Goal: Task Accomplishment & Management: Manage account settings

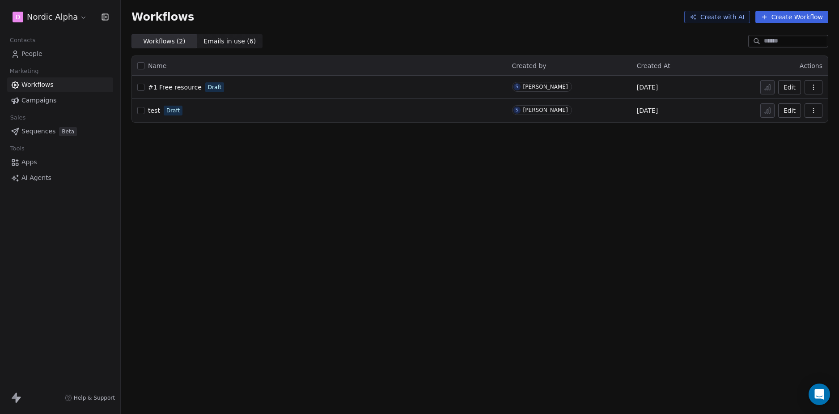
click at [296, 237] on div "Workflows Create with AI Create Workflow Workflows ( 2 ) Workflows ( 2 ) Emails…" at bounding box center [480, 207] width 718 height 414
click at [262, 215] on div "Workflows Create with AI Create Workflow Workflows ( 2 ) Workflows ( 2 ) Emails…" at bounding box center [480, 207] width 718 height 414
click at [284, 210] on div "Workflows Create with AI Create Workflow Workflows ( 2 ) Workflows ( 2 ) Emails…" at bounding box center [480, 207] width 718 height 414
drag, startPoint x: 241, startPoint y: 196, endPoint x: 6, endPoint y: 136, distance: 242.4
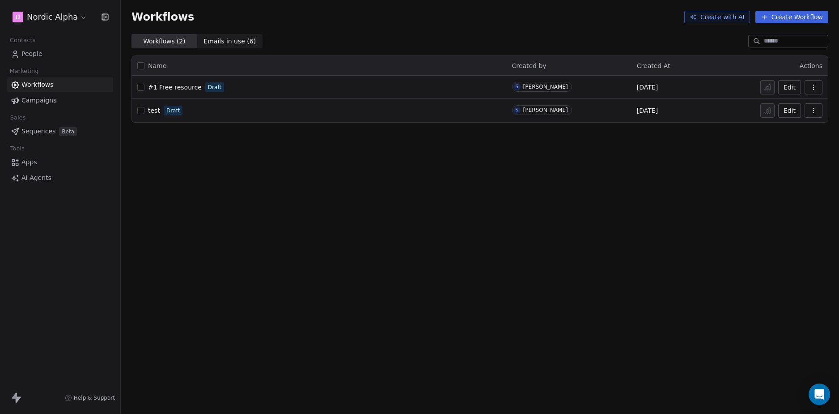
click at [241, 197] on div "Workflows Create with AI Create Workflow Workflows ( 2 ) Workflows ( 2 ) Emails…" at bounding box center [480, 207] width 718 height 414
click at [365, 251] on div "Workflows Create with AI Create Workflow Workflows ( 2 ) Workflows ( 2 ) Emails…" at bounding box center [480, 207] width 718 height 414
click at [286, 206] on div "Workflows Create with AI Create Workflow Workflows ( 2 ) Workflows ( 2 ) Emails…" at bounding box center [480, 207] width 718 height 414
click at [596, 158] on div "Workflows Create with AI Create Workflow Workflows ( 2 ) Workflows ( 2 ) Emails…" at bounding box center [480, 207] width 718 height 414
click at [291, 234] on div "Workflows Create with AI Create Workflow Workflows ( 2 ) Workflows ( 2 ) Emails…" at bounding box center [480, 207] width 718 height 414
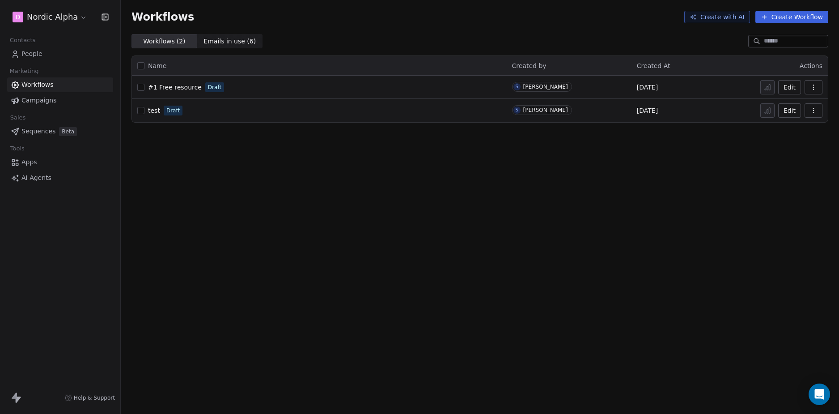
click at [254, 90] on div "#1 Free resource Draft" at bounding box center [319, 87] width 364 height 13
click at [176, 88] on span "#1 Free resource" at bounding box center [175, 87] width 54 height 7
click at [214, 143] on div "Workflows Create with AI Create Workflow Workflows ( 2 ) Workflows ( 2 ) Emails…" at bounding box center [480, 207] width 718 height 414
click at [140, 110] on button "button" at bounding box center [140, 110] width 7 height 7
click at [809, 109] on button "button" at bounding box center [814, 110] width 18 height 14
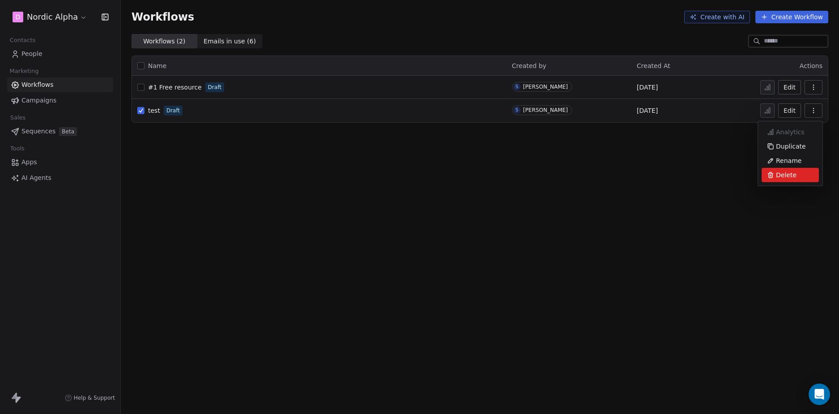
click at [781, 173] on span "Delete" at bounding box center [786, 174] width 21 height 9
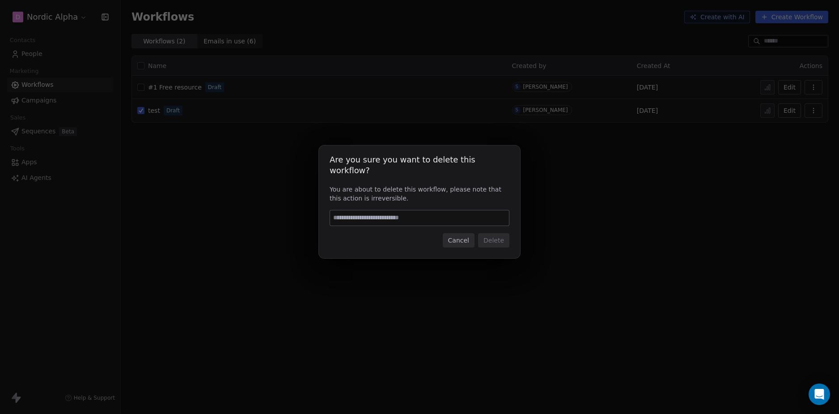
click at [395, 214] on input at bounding box center [419, 217] width 179 height 15
type input "******"
click at [498, 237] on button "Delete" at bounding box center [493, 240] width 31 height 14
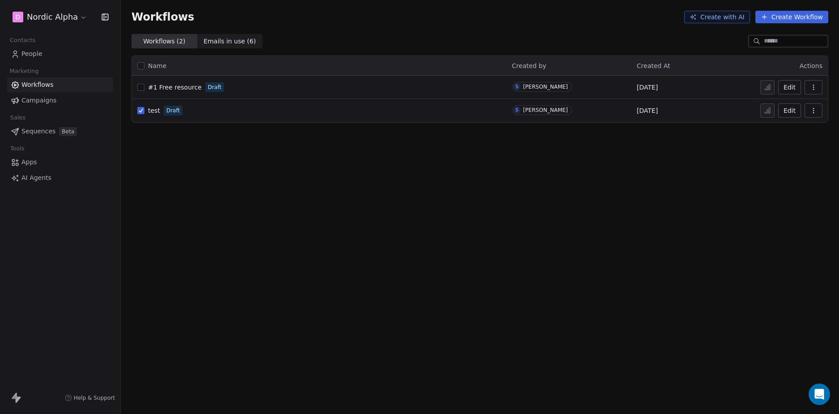
click at [334, 195] on div "Workflows Create with AI Create Workflow Workflows ( 2 ) Workflows ( 2 ) Emails…" at bounding box center [480, 207] width 718 height 414
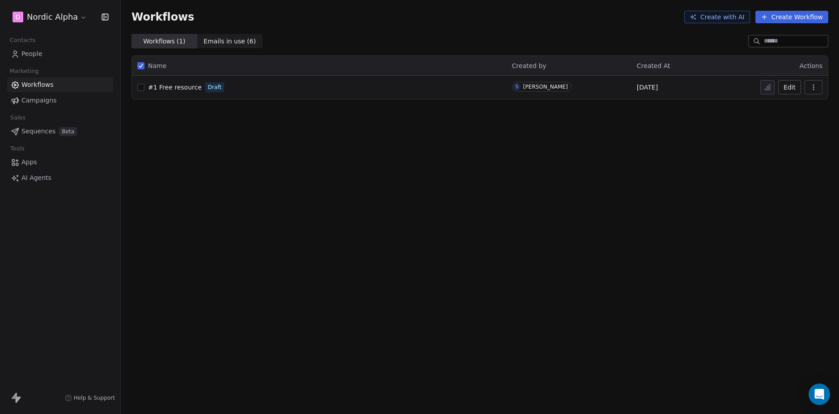
click at [331, 188] on div "Workflows Create with AI Create Workflow Workflows ( 1 ) Workflows ( 1 ) Emails…" at bounding box center [480, 207] width 718 height 414
click at [322, 185] on div "Workflows Create with AI Create Workflow Workflows ( 1 ) Workflows ( 1 ) Emails…" at bounding box center [480, 207] width 718 height 414
click at [565, 147] on div "Workflows Create with AI Create Workflow Workflows ( 1 ) Workflows ( 1 ) Emails…" at bounding box center [480, 207] width 718 height 414
click at [782, 19] on button "Create Workflow" at bounding box center [792, 17] width 73 height 13
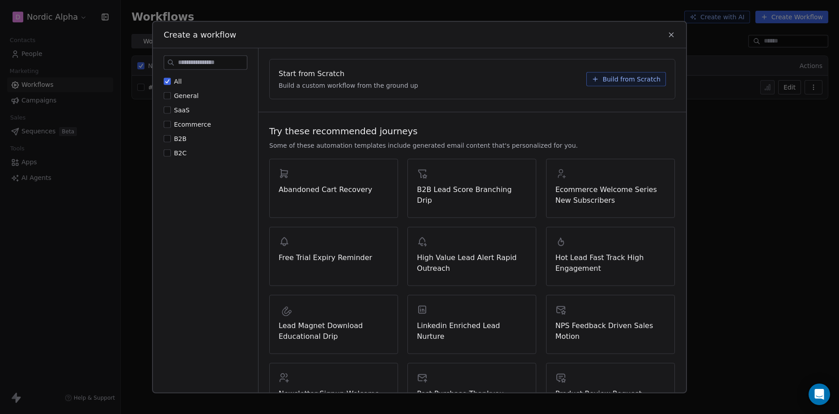
click at [512, 105] on div "Start from Scratch Build a custom workflow from the ground up Build from Scratch" at bounding box center [473, 79] width 428 height 62
click at [624, 82] on span "Build from Scratch" at bounding box center [632, 78] width 58 height 9
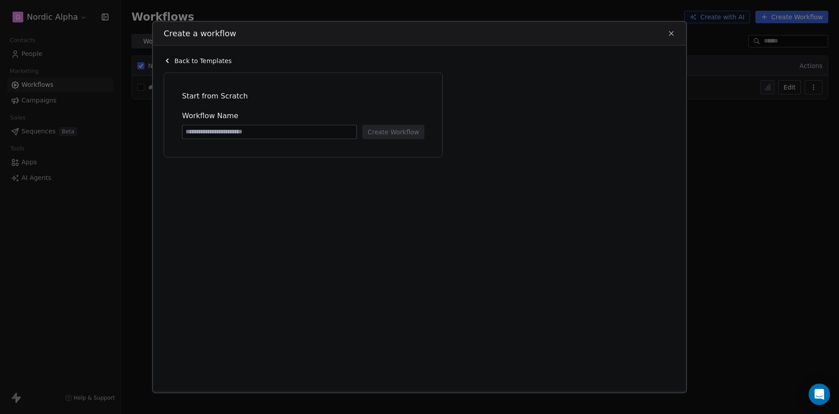
click at [232, 131] on input at bounding box center [270, 131] width 174 height 13
paste input "**********"
type input "**********"
click at [352, 178] on div "**********" at bounding box center [306, 226] width 285 height 308
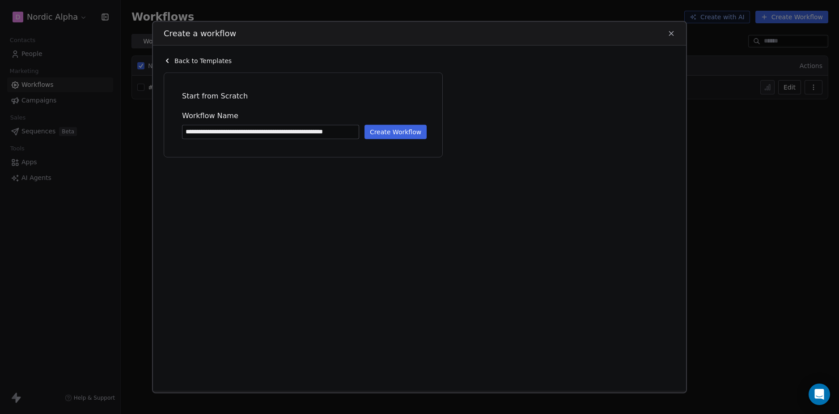
scroll to position [0, 0]
click at [384, 127] on button "Create Workflow" at bounding box center [396, 131] width 62 height 14
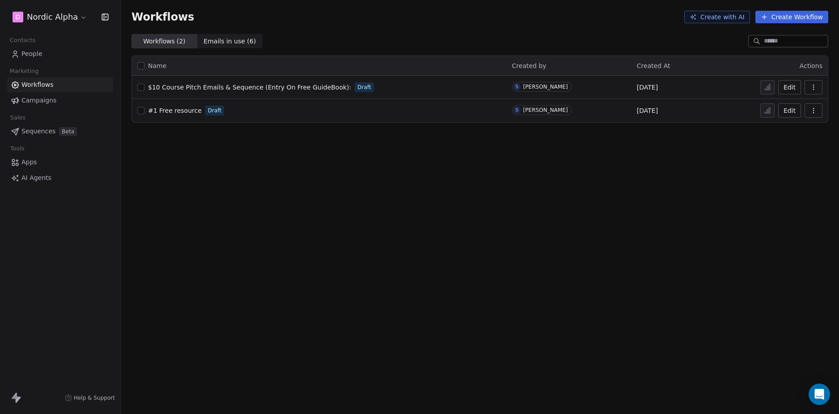
click at [259, 189] on div "Workflows Create with AI Create Workflow Workflows ( 2 ) Workflows ( 2 ) Emails…" at bounding box center [480, 207] width 718 height 414
click at [262, 89] on span "$10 Course Pitch Emails & Sequence (Entry On Free GuideBook):" at bounding box center [249, 87] width 203 height 7
click at [476, 205] on div "Workflows Create with AI Create Workflow Workflows ( 2 ) Workflows ( 2 ) Emails…" at bounding box center [480, 207] width 718 height 414
drag, startPoint x: 374, startPoint y: 168, endPoint x: 378, endPoint y: 166, distance: 4.7
click at [374, 168] on div "Workflows Create with AI Create Workflow Workflows ( 2 ) Workflows ( 2 ) Emails…" at bounding box center [480, 207] width 718 height 414
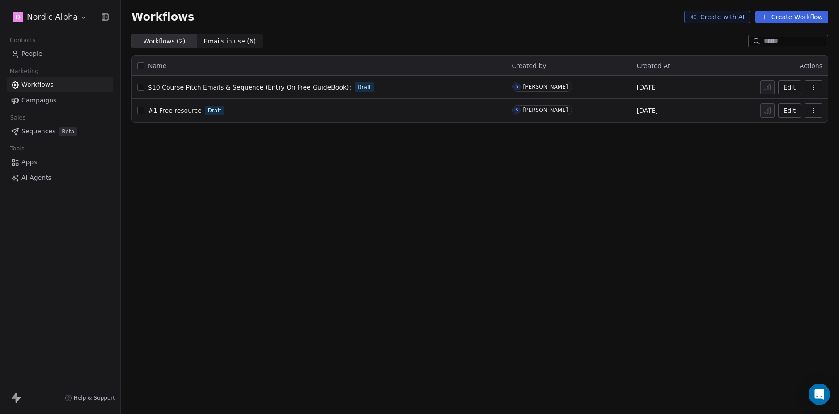
click at [815, 88] on icon "button" at bounding box center [813, 87] width 7 height 7
click at [784, 152] on span "Delete" at bounding box center [786, 151] width 21 height 9
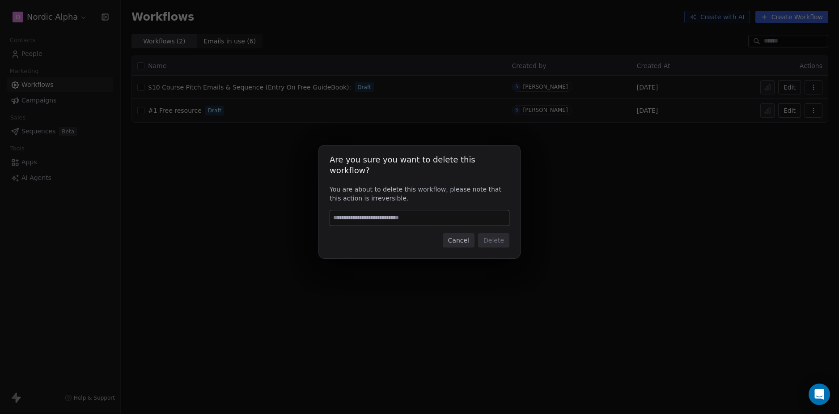
click at [405, 210] on input at bounding box center [419, 217] width 179 height 15
type input "******"
click at [492, 233] on button "Delete" at bounding box center [493, 240] width 31 height 14
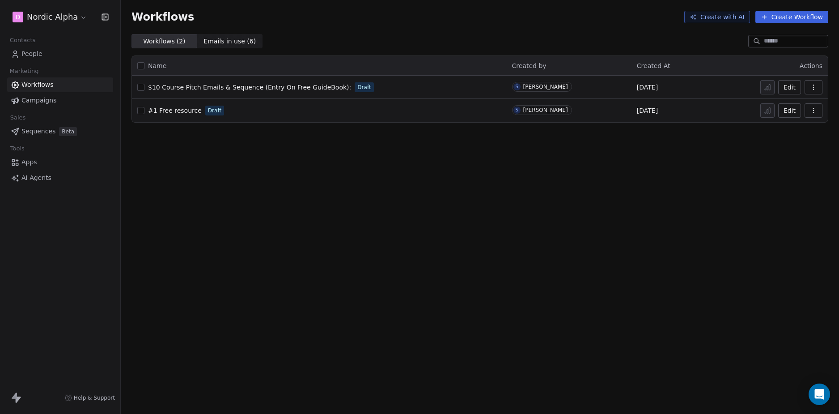
click at [433, 220] on div "Workflows Create with AI Create Workflow Workflows ( 2 ) Workflows ( 2 ) Emails…" at bounding box center [480, 207] width 718 height 414
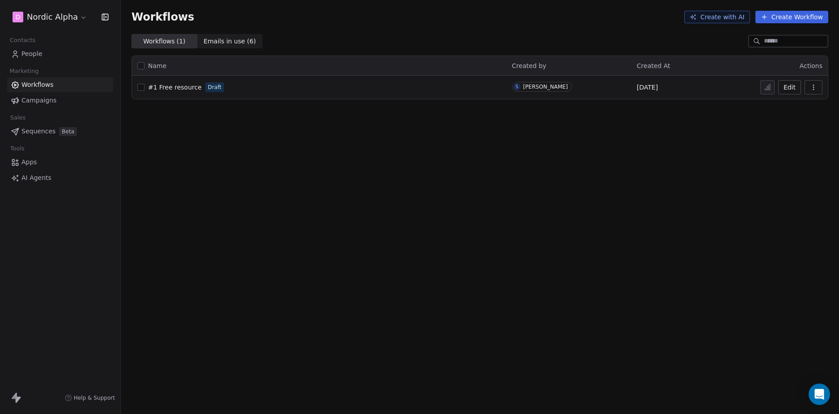
click at [799, 17] on button "Create Workflow" at bounding box center [792, 17] width 73 height 13
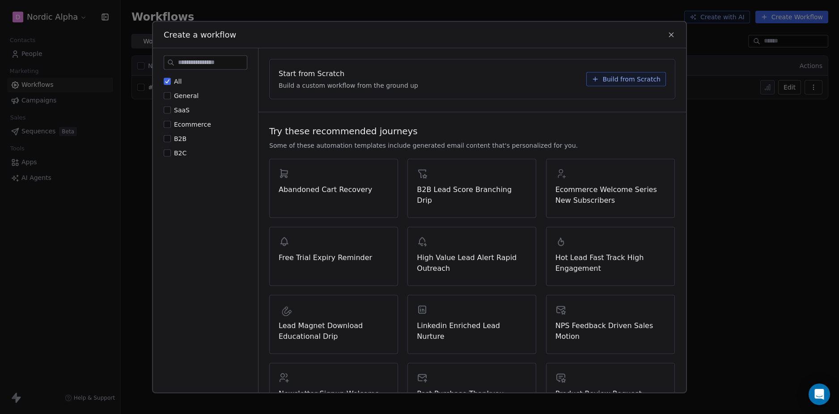
click at [512, 108] on div "Start from Scratch Build a custom workflow from the ground up Build from Scratch" at bounding box center [473, 79] width 428 height 62
click at [617, 82] on span "Build from Scratch" at bounding box center [632, 78] width 58 height 9
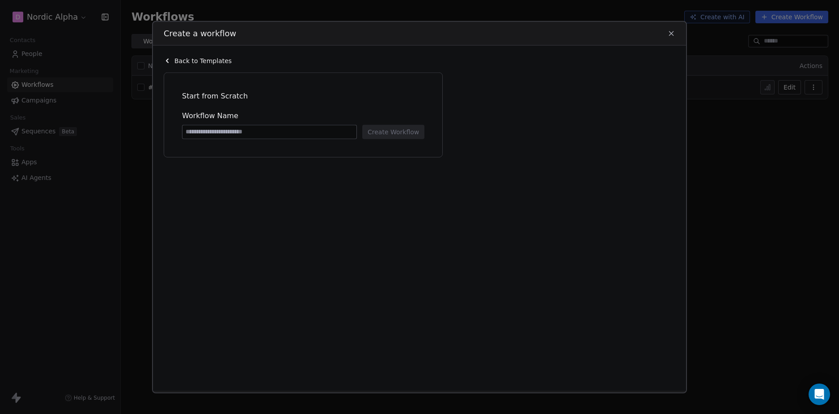
click at [205, 127] on input at bounding box center [270, 131] width 174 height 13
paste input "**********"
type input "**********"
click at [374, 167] on div "**********" at bounding box center [306, 226] width 285 height 308
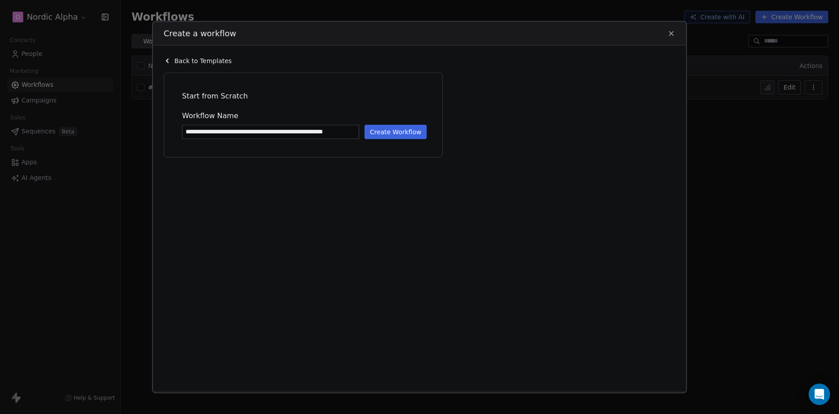
scroll to position [0, 0]
click at [395, 119] on span "Workflow Name" at bounding box center [303, 115] width 242 height 11
click at [391, 137] on button "Create Workflow" at bounding box center [396, 131] width 62 height 14
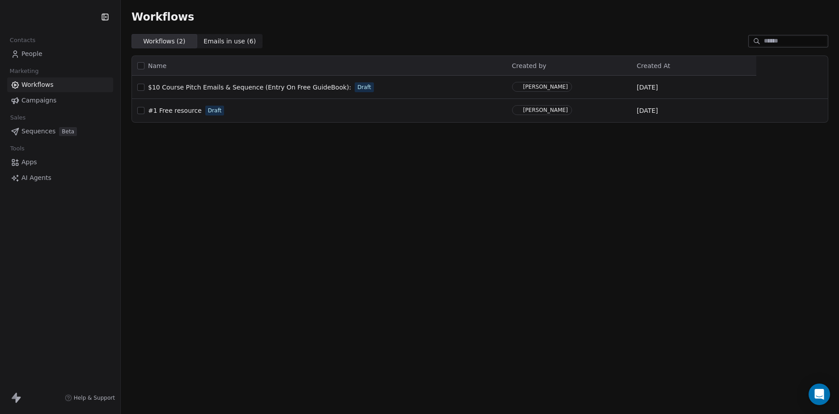
click at [661, 162] on div "Workflows Workflows ( 2 ) Workflows ( 2 ) Emails in use ( 6 ) Emails in use ( 6…" at bounding box center [480, 207] width 718 height 414
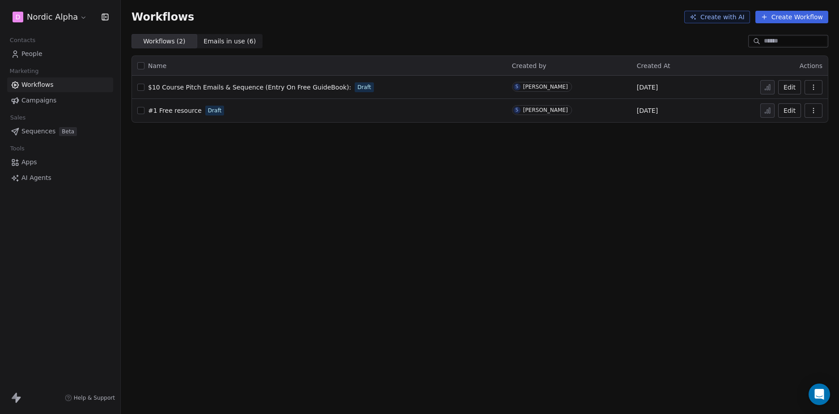
click at [812, 110] on icon "button" at bounding box center [813, 110] width 7 height 7
click at [786, 147] on span "Duplicate" at bounding box center [791, 146] width 30 height 9
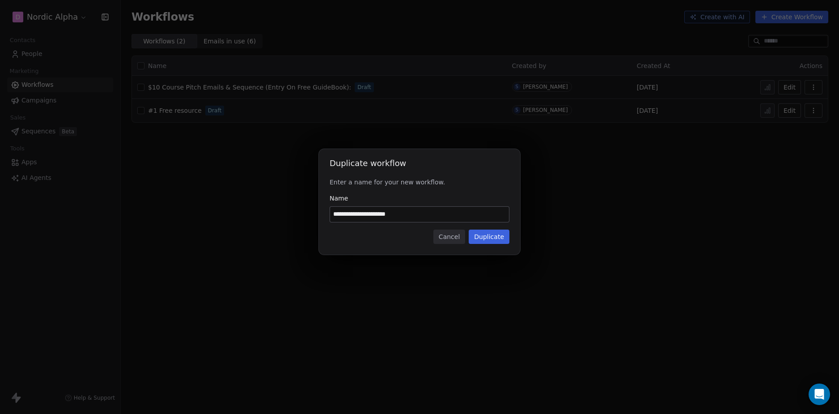
click at [455, 237] on button "Cancel" at bounding box center [449, 236] width 32 height 14
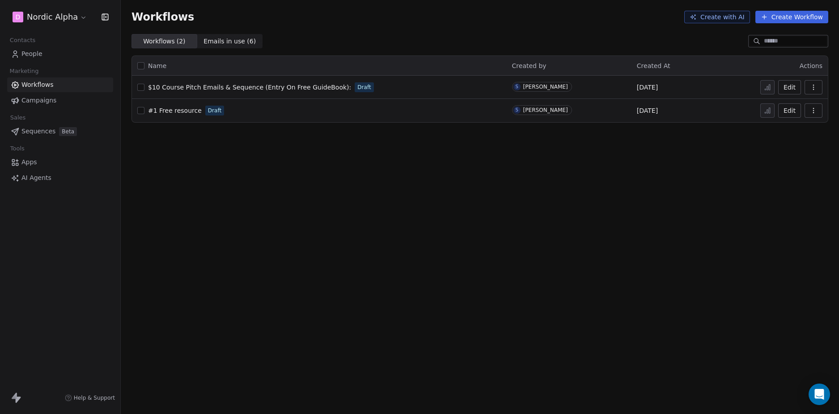
click at [566, 180] on div "Workflows Create with AI Create Workflow Workflows ( 2 ) Workflows ( 2 ) Emails…" at bounding box center [480, 207] width 718 height 414
click at [811, 85] on icon "button" at bounding box center [813, 87] width 7 height 7
click at [778, 151] on span "Delete" at bounding box center [786, 151] width 21 height 9
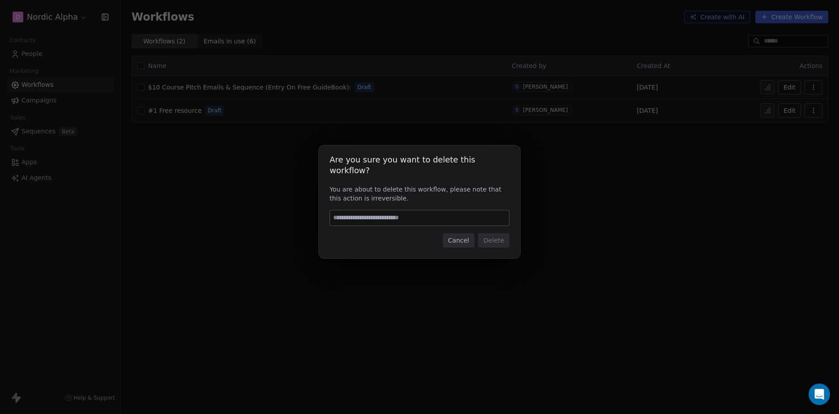
click at [378, 212] on input at bounding box center [419, 217] width 179 height 15
type input "******"
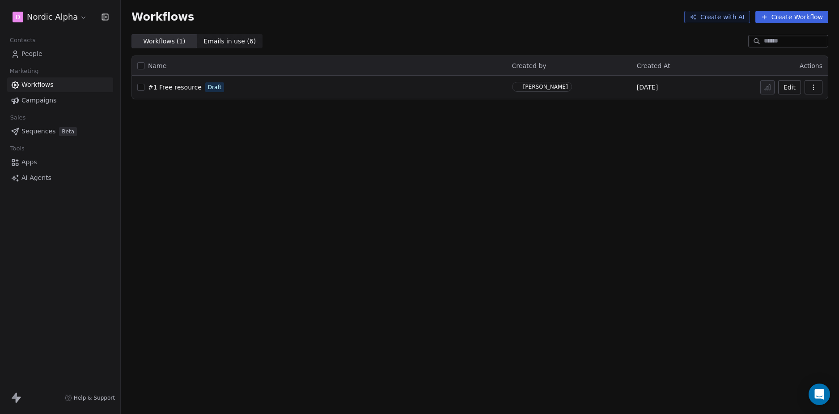
click at [539, 164] on div "Workflows Create with AI Create Workflow Workflows ( 1 ) Workflows ( 1 ) Emails…" at bounding box center [480, 207] width 718 height 414
click at [812, 84] on icon "button" at bounding box center [813, 87] width 7 height 7
click at [787, 123] on span "Duplicate" at bounding box center [791, 123] width 30 height 9
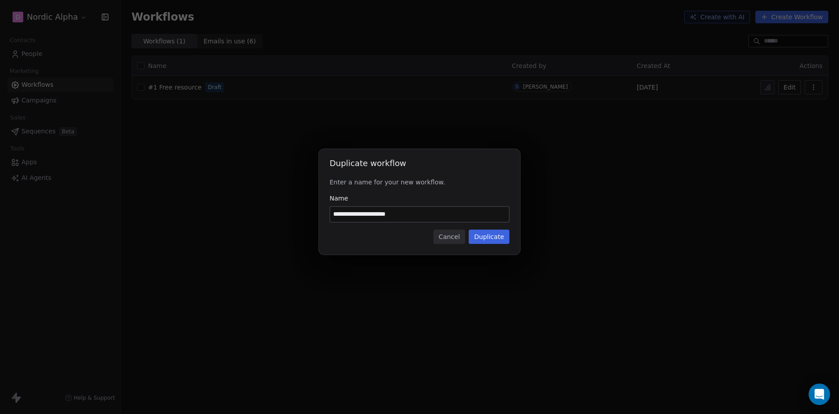
click at [382, 216] on input "**********" at bounding box center [419, 214] width 179 height 15
paste input "**********"
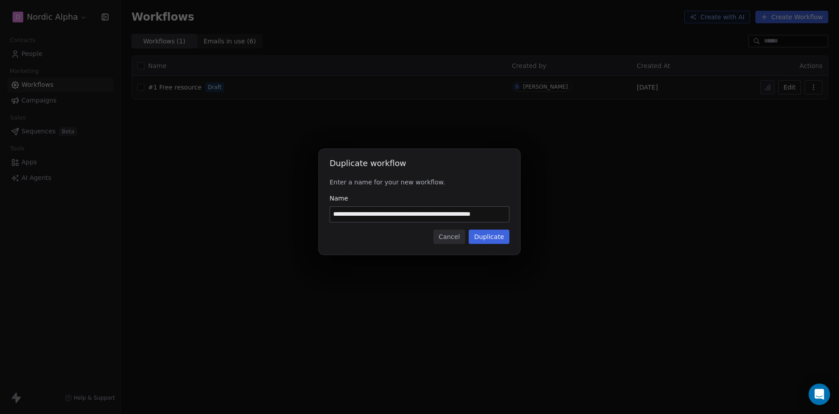
type input "**********"
click at [365, 234] on div "Cancel Duplicate" at bounding box center [420, 236] width 180 height 14
click at [506, 244] on div "**********" at bounding box center [419, 202] width 201 height 106
click at [490, 235] on button "Duplicate" at bounding box center [489, 236] width 41 height 14
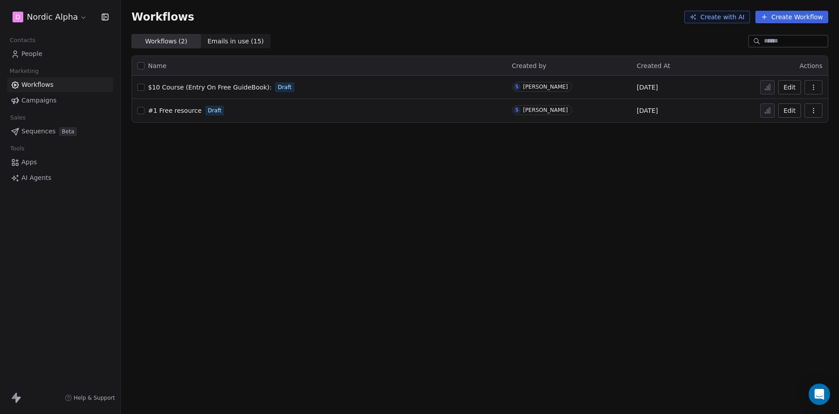
click at [238, 146] on div "Workflows Create with AI Create Workflow Workflows ( 2 ) Workflows ( 2 ) Emails…" at bounding box center [480, 207] width 718 height 414
click at [813, 81] on button "button" at bounding box center [814, 87] width 18 height 14
click at [787, 124] on span "Duplicate" at bounding box center [791, 123] width 30 height 9
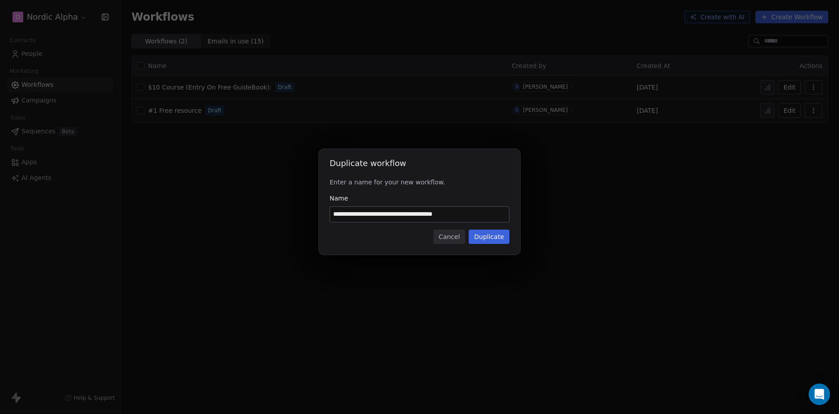
drag, startPoint x: 428, startPoint y: 215, endPoint x: 269, endPoint y: 215, distance: 158.8
click at [269, 215] on div "**********" at bounding box center [419, 207] width 839 height 144
drag, startPoint x: 367, startPoint y: 214, endPoint x: 437, endPoint y: 216, distance: 69.8
click at [437, 216] on input "**********" at bounding box center [419, 214] width 179 height 15
type input "**********"
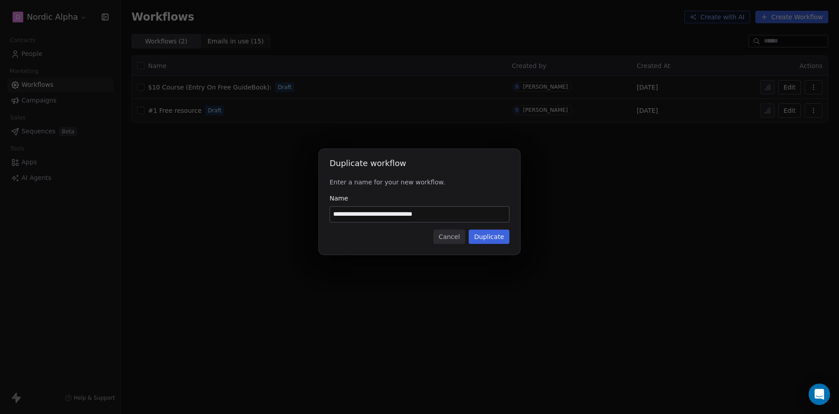
click at [382, 230] on div "Cancel Duplicate" at bounding box center [420, 236] width 180 height 14
click at [493, 237] on button "Duplicate" at bounding box center [489, 236] width 41 height 14
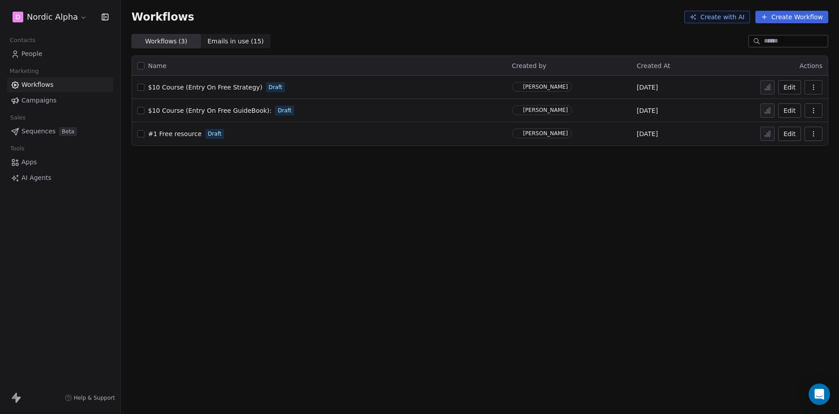
click at [325, 184] on div "Workflows Create with AI Create Workflow Workflows ( 3 ) Workflows ( 3 ) Emails…" at bounding box center [480, 207] width 718 height 414
click at [331, 201] on div "Workflows Create with AI Create Workflow Workflows ( 3 ) Workflows ( 3 ) Emails…" at bounding box center [480, 207] width 718 height 414
click at [301, 175] on div "Workflows Create with AI Create Workflow Workflows ( 3 ) Workflows ( 3 ) Emails…" at bounding box center [480, 207] width 718 height 414
click at [319, 219] on div "Workflows Create with AI Create Workflow Workflows ( 3 ) Workflows ( 3 ) Emails…" at bounding box center [480, 207] width 718 height 414
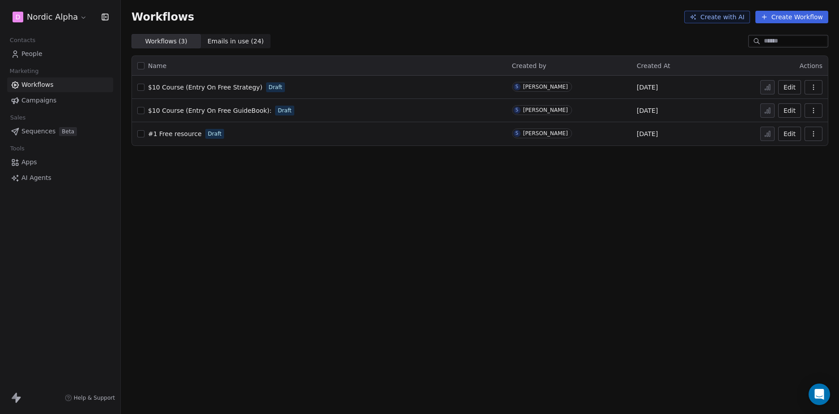
click at [87, 287] on div "D Nordic Alpha Contacts People Marketing Workflows Campaigns Sales Sequences Be…" at bounding box center [60, 207] width 120 height 414
click at [43, 132] on span "Sequences" at bounding box center [38, 131] width 34 height 9
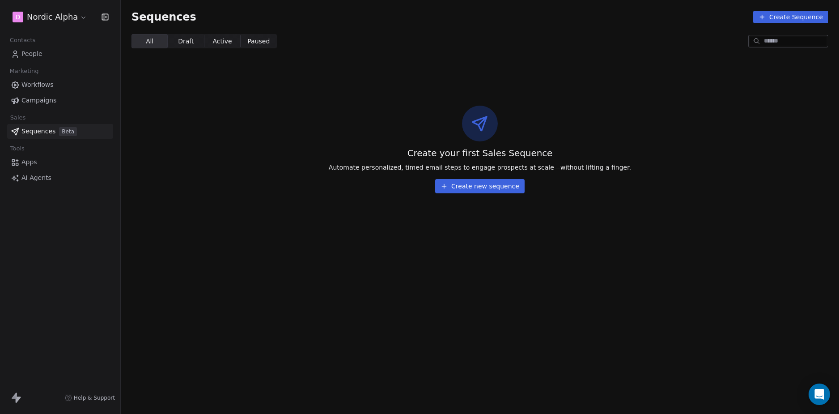
click at [64, 239] on div "D Nordic Alpha Contacts People Marketing Workflows Campaigns Sales Sequences Be…" at bounding box center [60, 207] width 120 height 414
click at [347, 272] on section "Sequences Create Sequence All All Draft Draft Active Active Paused Paused Creat…" at bounding box center [480, 207] width 718 height 414
click at [284, 237] on section "Sequences Create Sequence All All Draft Draft Active Active Paused Paused Creat…" at bounding box center [480, 207] width 718 height 414
click at [298, 238] on section "Sequences Create Sequence All All Draft Draft Active Active Paused Paused Creat…" at bounding box center [480, 207] width 718 height 414
click at [262, 210] on div "Create your first Sales Sequence Automate personalized, timed email steps to en…" at bounding box center [480, 149] width 718 height 145
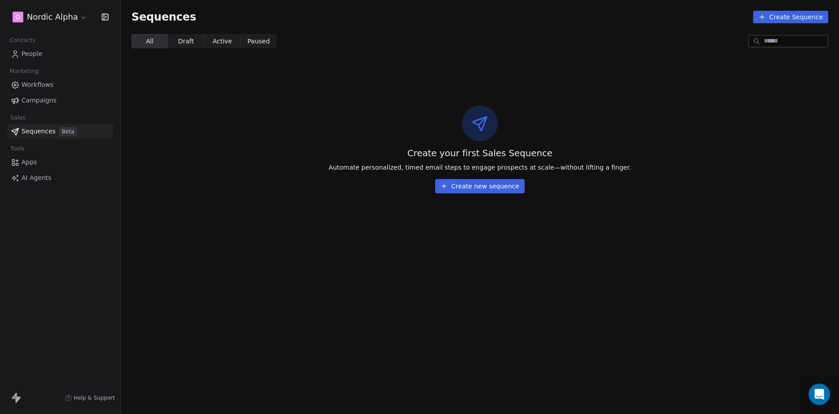
click at [262, 210] on div "Create your first Sales Sequence Automate personalized, timed email steps to en…" at bounding box center [480, 149] width 718 height 145
click at [63, 78] on link "Workflows" at bounding box center [60, 84] width 106 height 15
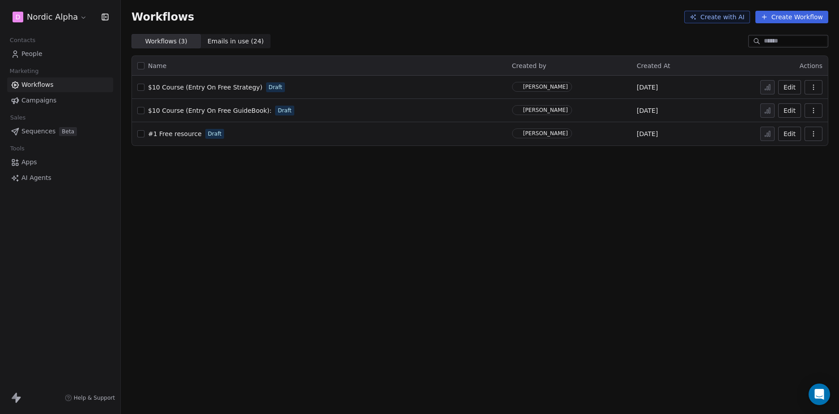
click at [305, 218] on div "Workflows Create with AI Create Workflow Workflows ( 3 ) Workflows ( 3 ) Emails…" at bounding box center [480, 207] width 718 height 414
click at [340, 238] on div "Workflows Create with AI Create Workflow Workflows ( 3 ) Workflows ( 3 ) Emails…" at bounding box center [480, 207] width 718 height 414
click at [328, 217] on div "Workflows Create with AI Create Workflow Workflows ( 3 ) Workflows ( 3 ) Emails…" at bounding box center [480, 207] width 718 height 414
click at [200, 196] on div "Workflows Create with AI Create Workflow Workflows ( 3 ) Workflows ( 3 ) Emails…" at bounding box center [480, 207] width 718 height 414
click at [210, 210] on div "Workflows Create with AI Create Workflow Workflows ( 3 ) Workflows ( 3 ) Emails…" at bounding box center [480, 207] width 718 height 414
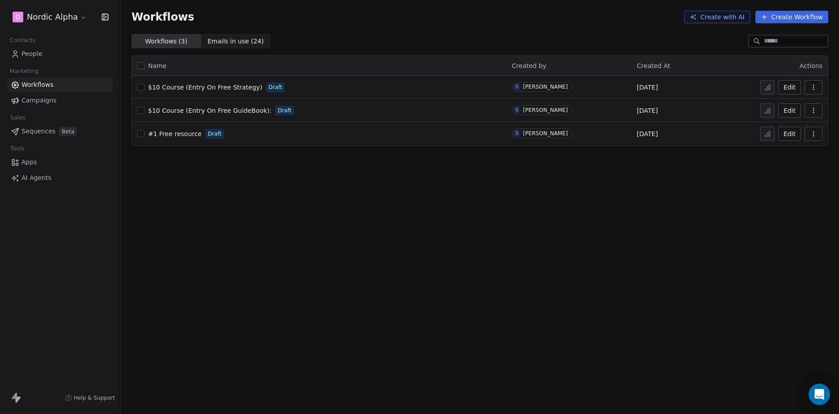
click at [261, 230] on div "Workflows Create with AI Create Workflow Workflows ( 3 ) Workflows ( 3 ) Emails…" at bounding box center [480, 207] width 718 height 414
click at [260, 230] on div "Workflows Create with AI Create Workflow Workflows ( 3 ) Workflows ( 3 ) Emails…" at bounding box center [480, 207] width 718 height 414
click at [72, 12] on html "D Nordic Alpha Contacts People Marketing Workflows Campaigns Sales Sequences Be…" at bounding box center [419, 207] width 839 height 414
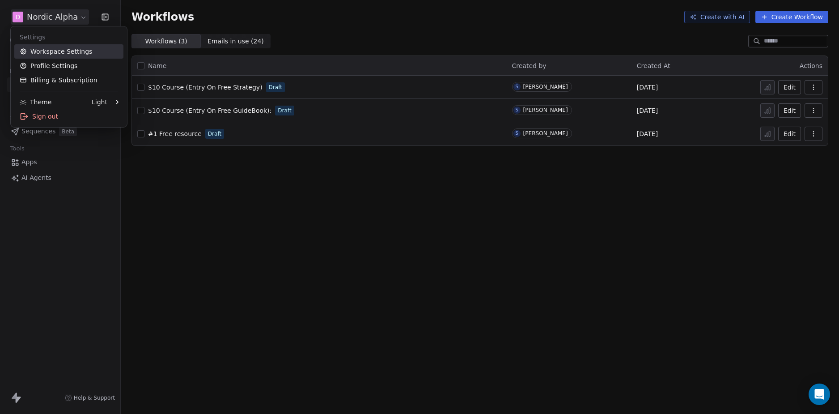
click at [73, 51] on link "Workspace Settings" at bounding box center [68, 51] width 109 height 14
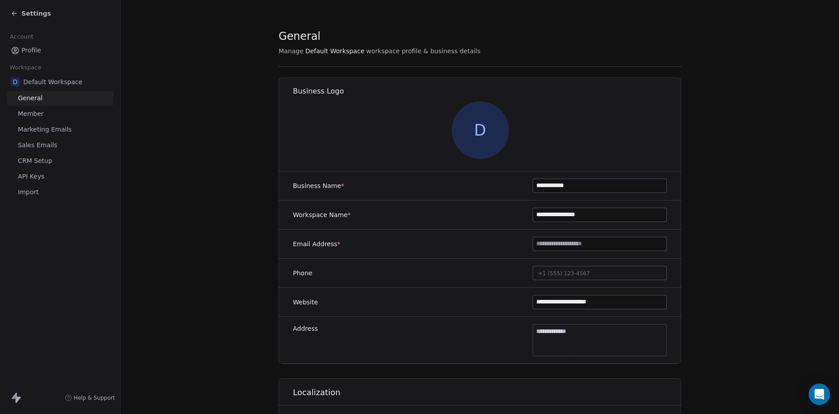
click at [152, 162] on section "**********" at bounding box center [480, 383] width 718 height 767
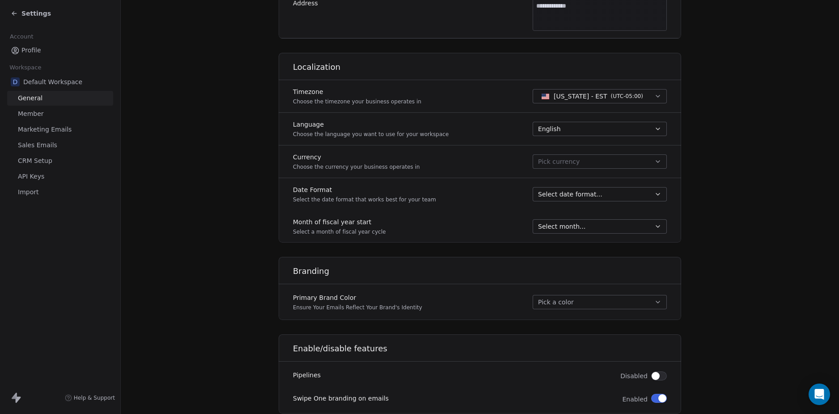
scroll to position [353, 0]
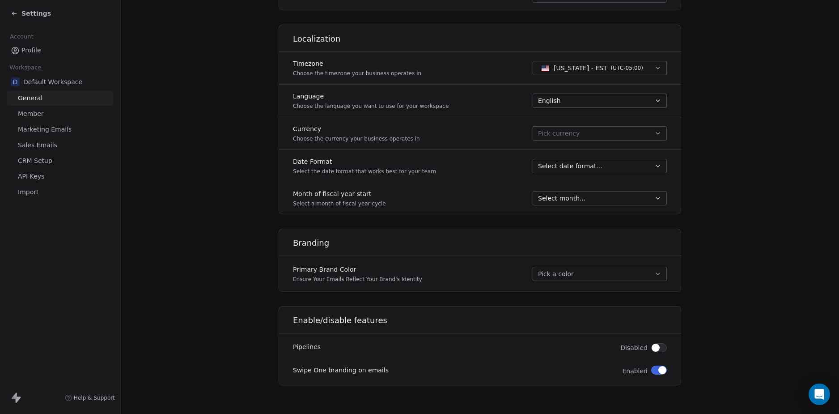
click at [55, 128] on span "Marketing Emails" at bounding box center [45, 129] width 54 height 9
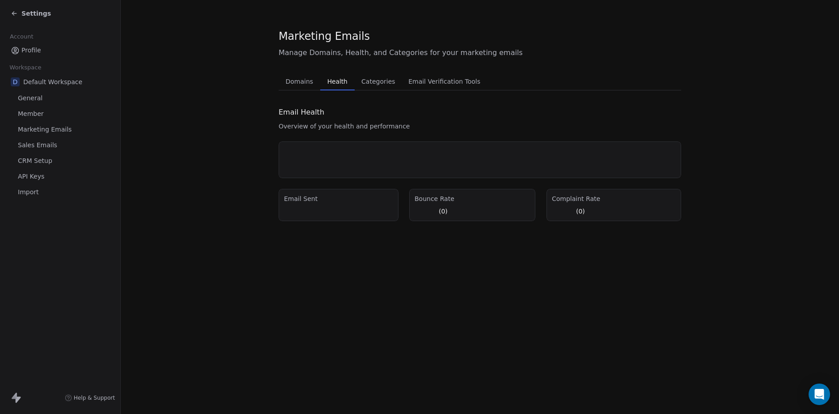
click at [343, 79] on span "Health" at bounding box center [337, 81] width 27 height 13
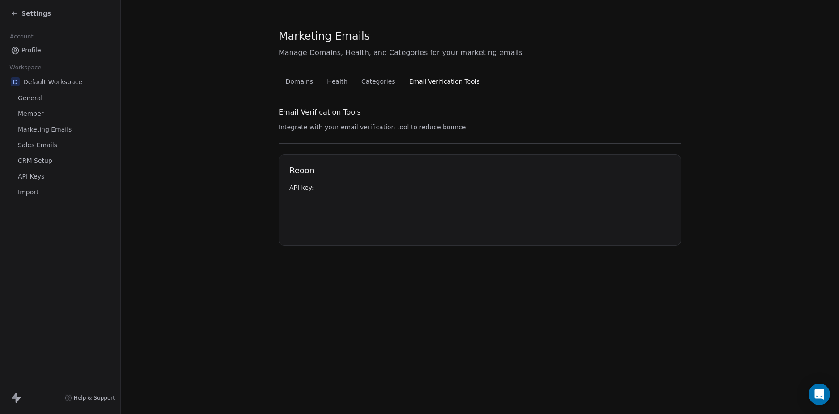
click at [443, 85] on span "Email Verification Tools" at bounding box center [445, 81] width 78 height 13
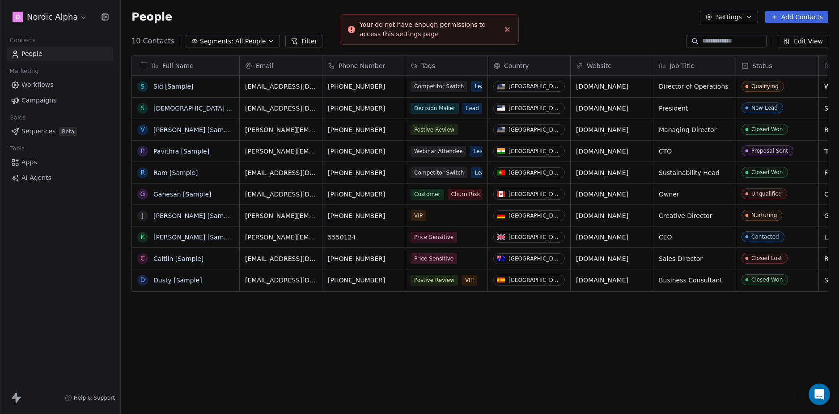
scroll to position [357, 712]
click at [509, 30] on icon "Close toast" at bounding box center [507, 29] width 8 height 8
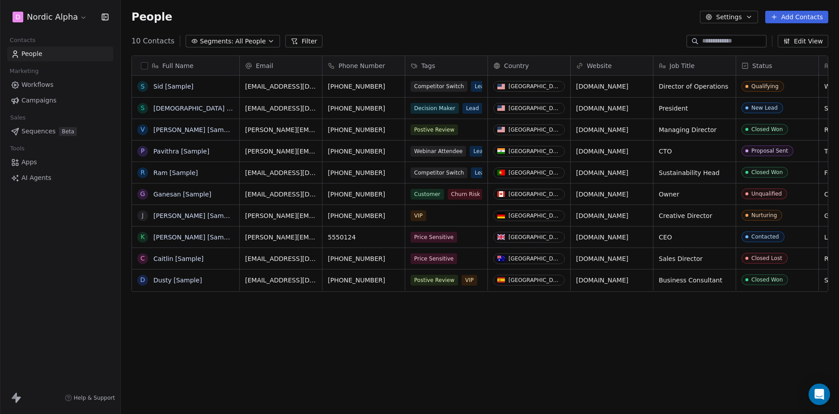
click at [490, 30] on div "People Settings Add Contacts" at bounding box center [480, 17] width 718 height 34
click at [55, 85] on link "Workflows" at bounding box center [60, 84] width 106 height 15
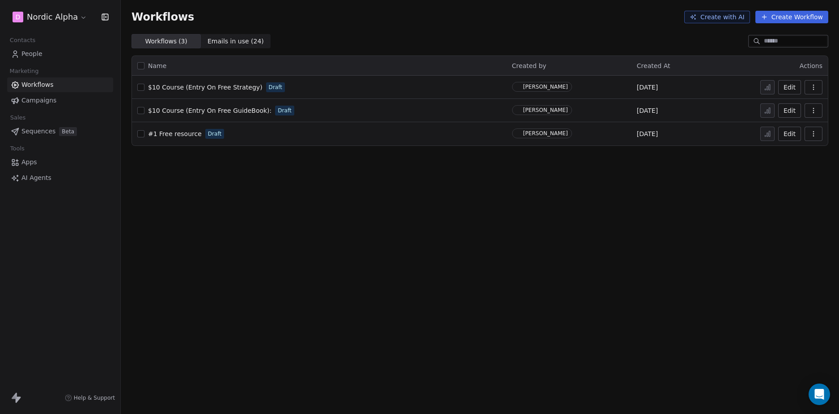
click at [243, 178] on div "Workflows Create with AI Create Workflow Workflows ( 3 ) Workflows ( 3 ) Emails…" at bounding box center [480, 207] width 718 height 414
click at [229, 173] on div "Workflows Create with AI Create Workflow Workflows ( 3 ) Workflows ( 3 ) Emails…" at bounding box center [480, 207] width 718 height 414
click at [80, 20] on html "D Nordic Alpha Contacts People Marketing Workflows Campaigns Sales Sequences Be…" at bounding box center [419, 207] width 839 height 414
click at [181, 195] on html "D Nordic Alpha Contacts People Marketing Workflows Campaigns Sales Sequences Be…" at bounding box center [419, 207] width 839 height 414
click at [361, 215] on div "Workflows Create with AI Create Workflow Workflows ( 3 ) Workflows ( 3 ) Emails…" at bounding box center [480, 207] width 718 height 414
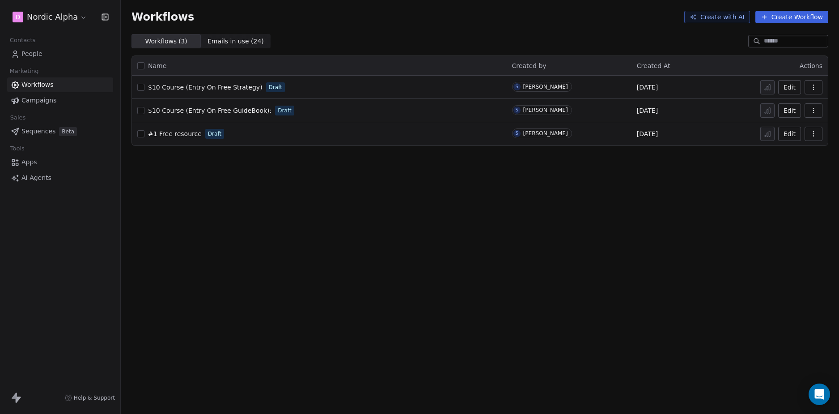
click at [598, 48] on div "Workflows ( 3 ) Workflows ( 3 ) Emails in use ( 24 ) Emails in use ( 24 )" at bounding box center [480, 41] width 718 height 14
click at [251, 226] on div "Workflows Create with AI Create Workflow Workflows ( 3 ) Workflows ( 3 ) Emails…" at bounding box center [480, 207] width 718 height 414
click at [46, 101] on span "Campaigns" at bounding box center [38, 100] width 35 height 9
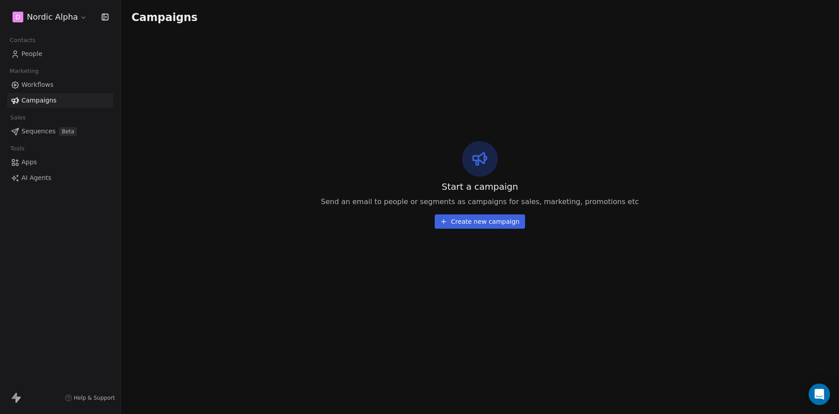
click at [264, 172] on div "Start a campaign Send an email to people or segments as campaigns for sales, ma…" at bounding box center [480, 184] width 697 height 301
click at [53, 93] on div "Workflows Campaigns" at bounding box center [60, 92] width 106 height 30
click at [57, 87] on link "Workflows" at bounding box center [60, 84] width 106 height 15
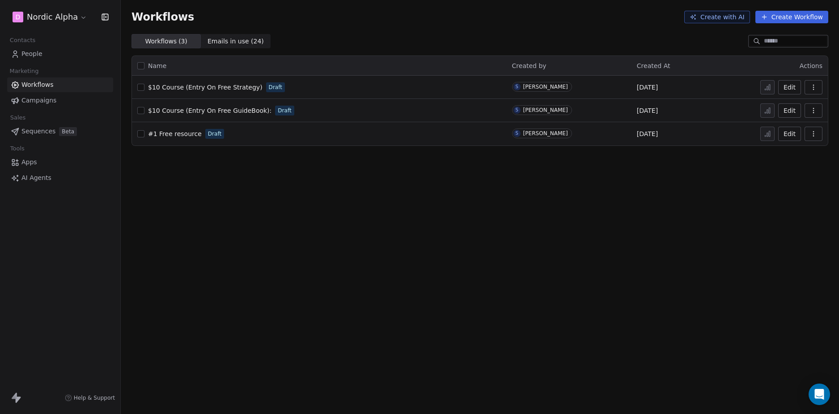
click at [243, 175] on div "Workflows Create with AI Create Workflow Workflows ( 3 ) Workflows ( 3 ) Emails…" at bounding box center [480, 207] width 718 height 414
click at [231, 199] on div "Workflows Create with AI Create Workflow Workflows ( 3 ) Workflows ( 3 ) Emails…" at bounding box center [480, 207] width 718 height 414
click at [198, 87] on span "$10 Course (Entry On Free Strategy)" at bounding box center [205, 87] width 115 height 7
click at [273, 189] on div "Workflows Create with AI Create Workflow Workflows ( 3 ) Workflows ( 3 ) Emails…" at bounding box center [480, 207] width 718 height 414
click at [222, 177] on div "Workflows Create with AI Create Workflow Workflows ( 3 ) Workflows ( 3 ) Emails…" at bounding box center [480, 207] width 718 height 414
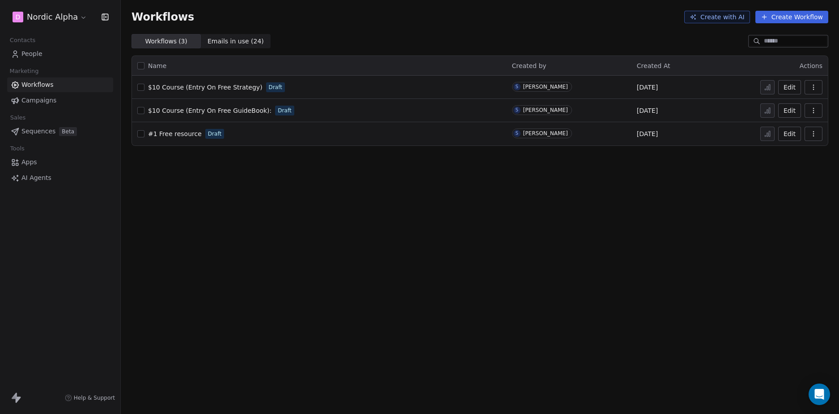
click at [223, 180] on div "Workflows Create with AI Create Workflow Workflows ( 3 ) Workflows ( 3 ) Emails…" at bounding box center [480, 207] width 718 height 414
click at [200, 248] on div "Workflows Create with AI Create Workflow Workflows ( 3 ) Workflows ( 3 ) Emails…" at bounding box center [480, 207] width 718 height 414
click at [241, 202] on div "Workflows Create with AI Create Workflow Workflows ( 3 ) Workflows ( 3 ) Emails…" at bounding box center [480, 207] width 718 height 414
click at [298, 250] on div "Workflows Create with AI Create Workflow Workflows ( 3 ) Workflows ( 3 ) Emails…" at bounding box center [480, 207] width 718 height 414
click at [255, 246] on div "Workflows Create with AI Create Workflow Workflows ( 3 ) Workflows ( 3 ) Emails…" at bounding box center [480, 207] width 718 height 414
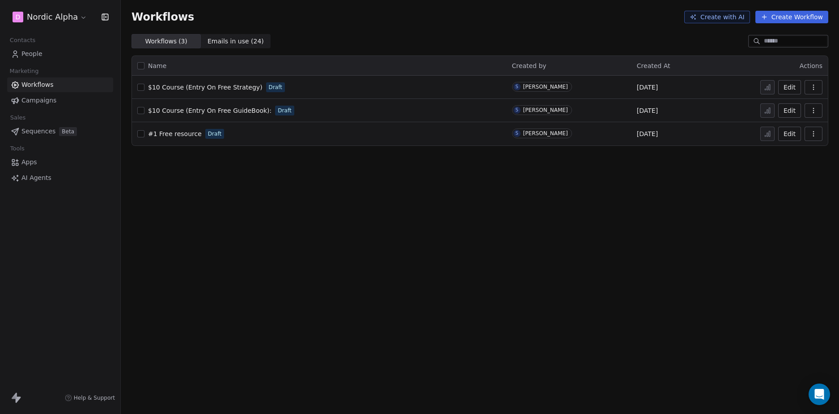
click at [182, 210] on div "Workflows Create with AI Create Workflow Workflows ( 3 ) Workflows ( 3 ) Emails…" at bounding box center [480, 207] width 718 height 414
click at [179, 135] on span "#1 Free resource" at bounding box center [175, 133] width 54 height 7
click at [335, 228] on div "Workflows Create with AI Create Workflow Workflows ( 3 ) Workflows ( 3 ) Emails…" at bounding box center [480, 207] width 718 height 414
click at [476, 183] on div "Workflows Create with AI Create Workflow Workflows ( 3 ) Workflows ( 3 ) Emails…" at bounding box center [480, 207] width 718 height 414
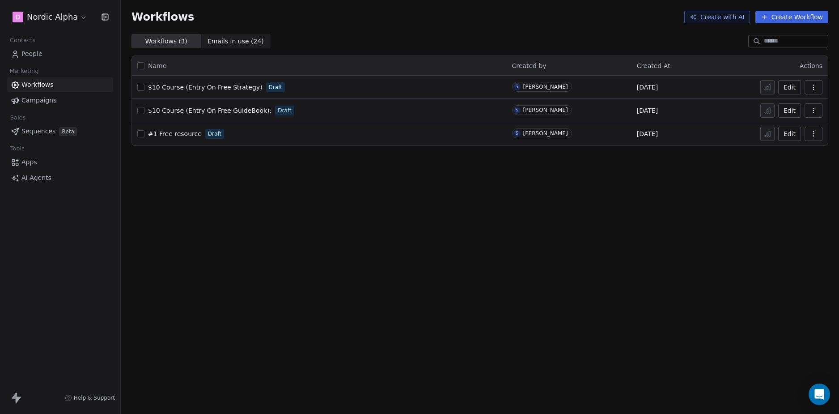
click at [789, 19] on button "Create Workflow" at bounding box center [792, 17] width 73 height 13
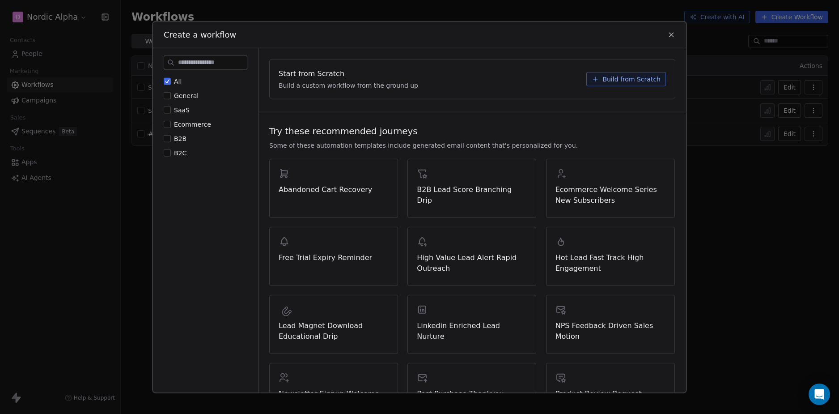
click at [673, 34] on icon at bounding box center [672, 35] width 4 height 4
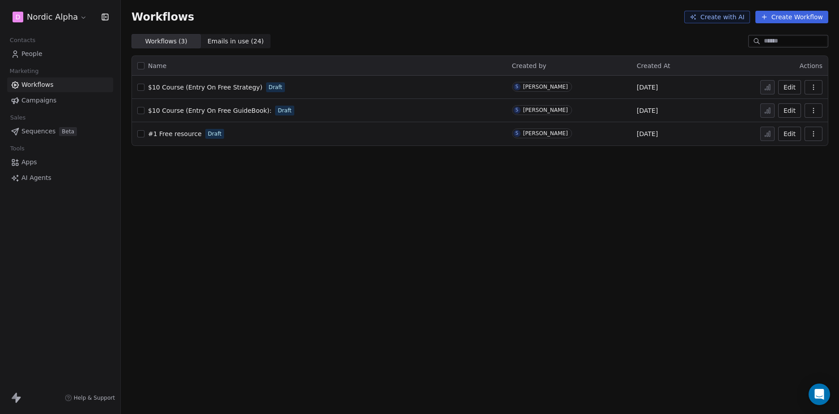
click at [680, 194] on div "Workflows Create with AI Create Workflow Workflows ( 3 ) Workflows ( 3 ) Emails…" at bounding box center [480, 207] width 718 height 414
click at [634, 156] on div "Workflows Create with AI Create Workflow Workflows ( 3 ) Workflows ( 3 ) Emails…" at bounding box center [480, 207] width 718 height 414
click at [807, 17] on button "Create Workflow" at bounding box center [792, 17] width 73 height 13
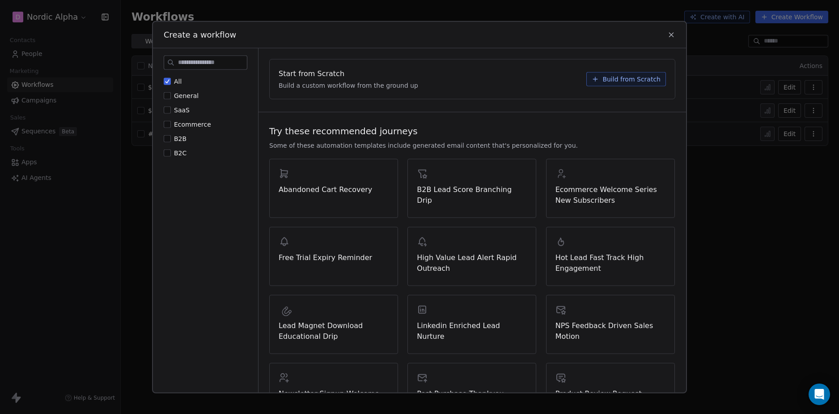
click at [623, 81] on span "Build from Scratch" at bounding box center [632, 78] width 58 height 9
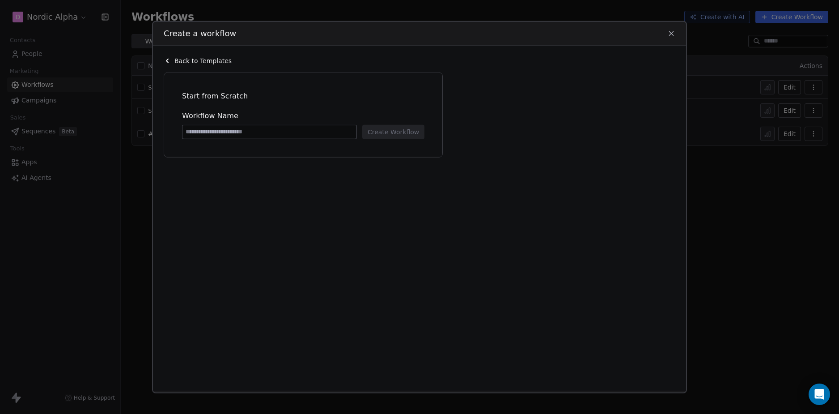
click at [259, 130] on input at bounding box center [270, 131] width 174 height 13
paste input "**********"
type input "**********"
click at [404, 180] on div "**********" at bounding box center [306, 226] width 285 height 308
click at [395, 135] on button "Create Workflow" at bounding box center [393, 131] width 62 height 14
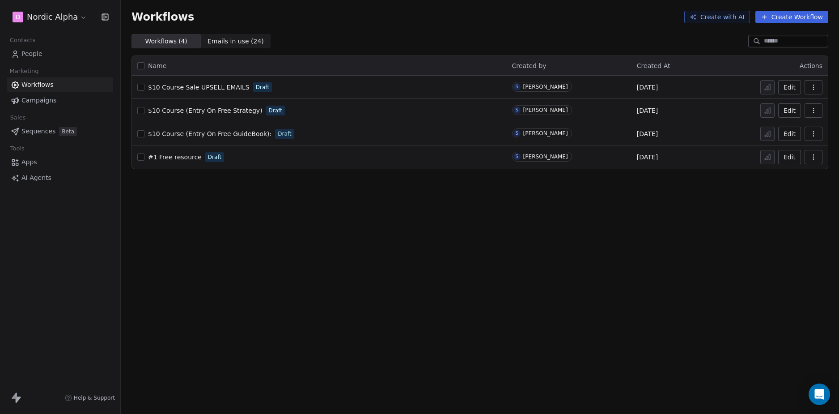
click at [195, 109] on span "$10 Course (Entry On Free Strategy)" at bounding box center [205, 110] width 115 height 7
click at [265, 218] on div "Workflows Create with AI Create Workflow Workflows ( 4 ) Workflows ( 4 ) Emails…" at bounding box center [480, 207] width 718 height 414
click at [196, 87] on span "$10 Course Sale UPSELL EMAILS" at bounding box center [199, 87] width 102 height 7
drag, startPoint x: 616, startPoint y: 229, endPoint x: 697, endPoint y: 191, distance: 89.3
click at [616, 229] on div "Workflows Create with AI Create Workflow Workflows ( 4 ) Workflows ( 4 ) Emails…" at bounding box center [480, 207] width 718 height 414
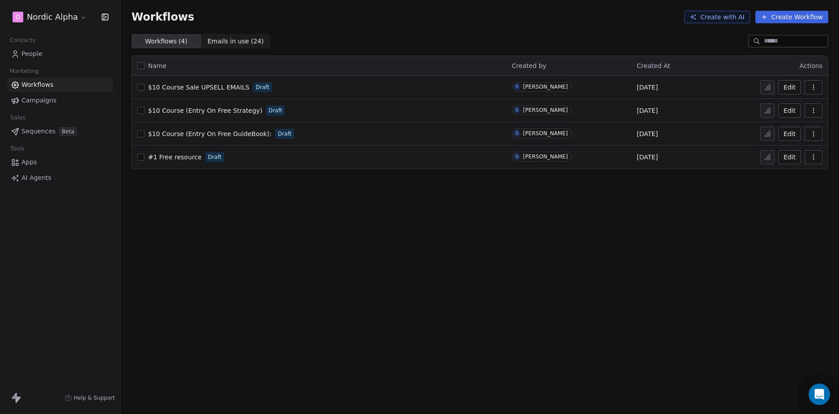
click at [820, 85] on button "button" at bounding box center [814, 87] width 18 height 14
click at [784, 151] on span "Delete" at bounding box center [786, 151] width 21 height 9
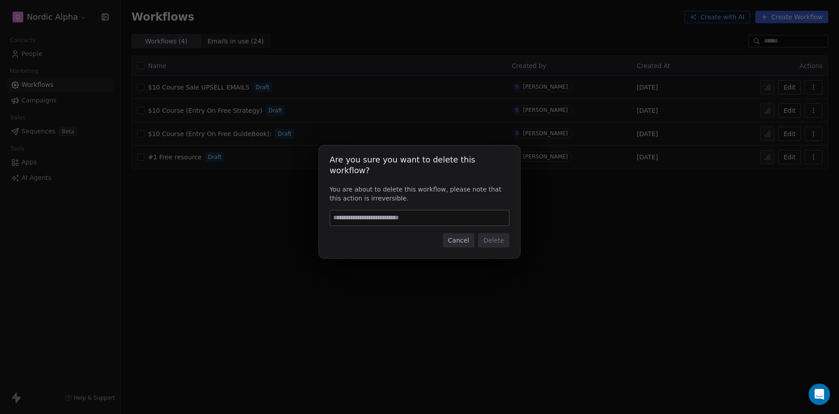
click at [398, 215] on input at bounding box center [419, 217] width 179 height 15
type input "******"
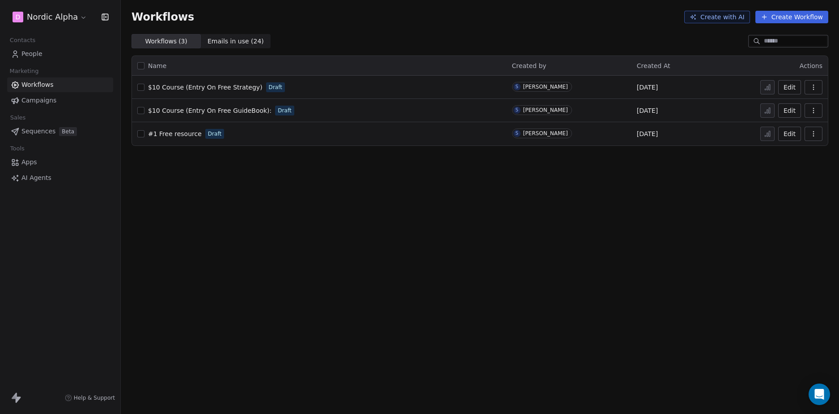
click at [456, 187] on div "Workflows Create with AI Create Workflow Workflows ( 3 ) Workflows ( 3 ) Emails…" at bounding box center [480, 207] width 718 height 414
click at [813, 84] on icon "button" at bounding box center [813, 87] width 7 height 7
click at [790, 124] on span "Duplicate" at bounding box center [791, 123] width 30 height 9
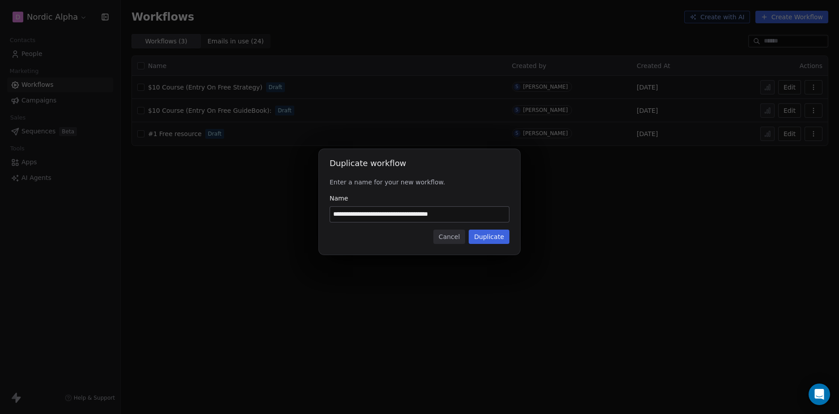
click at [401, 209] on input "**********" at bounding box center [419, 214] width 179 height 15
paste input
type input "**********"
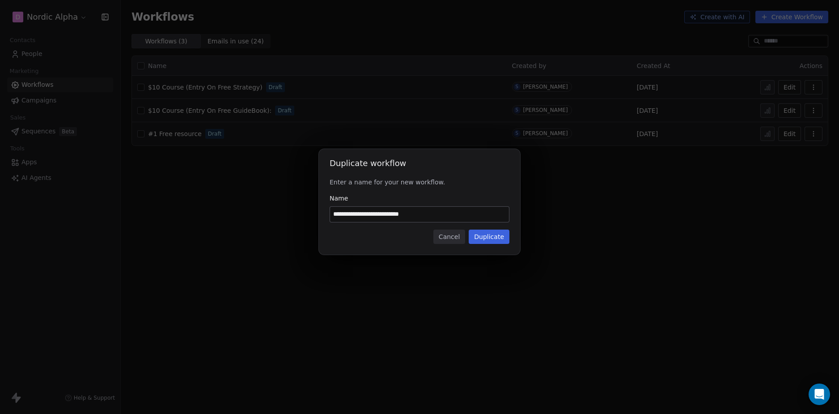
click at [495, 240] on button "Duplicate" at bounding box center [489, 236] width 41 height 14
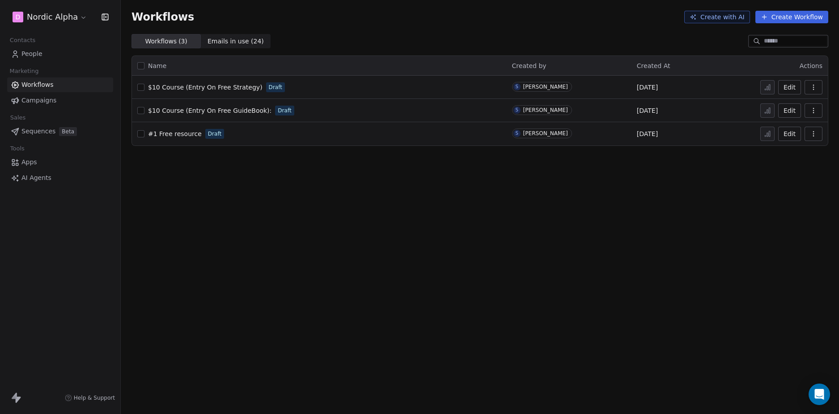
click at [333, 232] on div "Workflows Create with AI Create Workflow Workflows ( 3 ) Workflows ( 3 ) Emails…" at bounding box center [480, 207] width 718 height 414
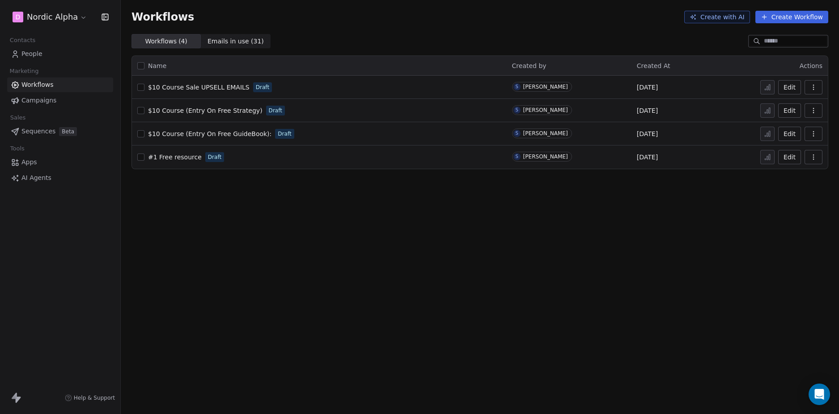
click at [277, 246] on div "Workflows Create with AI Create Workflow Workflows ( 4 ) Workflows ( 4 ) Emails…" at bounding box center [480, 207] width 718 height 414
click at [406, 208] on div "Workflows Create with AI Create Workflow Workflows ( 4 ) Workflows ( 4 ) Emails…" at bounding box center [480, 207] width 718 height 414
click at [410, 233] on div "Workflows Create with AI Create Workflow Workflows ( 4 ) Workflows ( 4 ) Emails…" at bounding box center [480, 207] width 718 height 414
click at [416, 212] on div "Workflows Create with AI Create Workflow Workflows ( 4 ) Workflows ( 4 ) Emails…" at bounding box center [480, 207] width 718 height 414
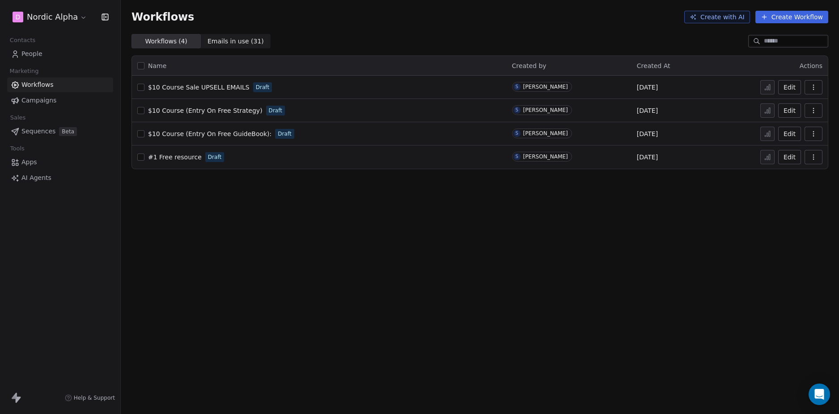
click at [352, 266] on div "Workflows Create with AI Create Workflow Workflows ( 4 ) Workflows ( 4 ) Emails…" at bounding box center [480, 207] width 718 height 414
click at [526, 217] on div "Workflows Create with AI Create Workflow Workflows ( 4 ) Workflows ( 4 ) Emails…" at bounding box center [480, 207] width 718 height 414
click at [811, 88] on icon "button" at bounding box center [813, 87] width 7 height 7
click at [791, 123] on span "Duplicate" at bounding box center [791, 123] width 30 height 9
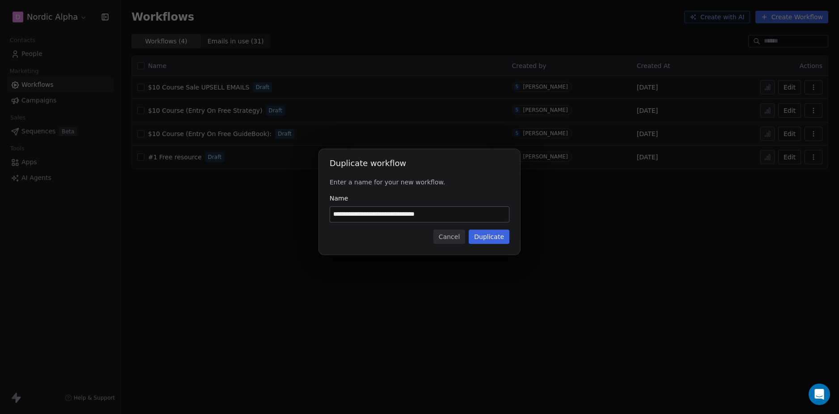
click at [381, 215] on input "**********" at bounding box center [419, 214] width 179 height 15
paste input "****"
click at [474, 218] on input "**********" at bounding box center [419, 214] width 179 height 15
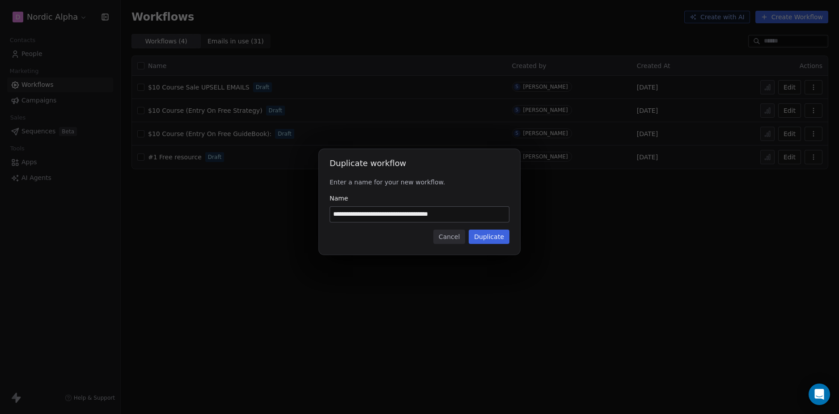
paste input "**********"
type input "**********"
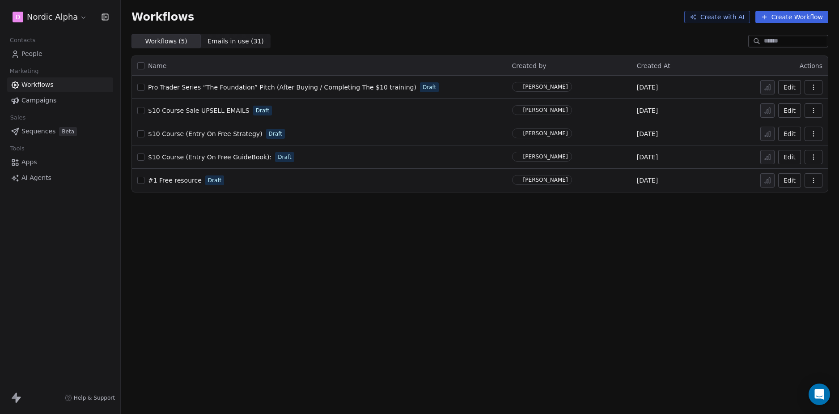
click at [300, 222] on div "Workflows Create with AI Create Workflow Workflows ( 5 ) Workflows ( 5 ) Emails…" at bounding box center [480, 207] width 718 height 414
click at [306, 236] on div "Workflows Create with AI Create Workflow Workflows ( 5 ) Workflows ( 5 ) Emails…" at bounding box center [480, 207] width 718 height 414
click at [268, 214] on div "Workflows Create with AI Create Workflow Workflows ( 5 ) Workflows ( 5 ) Emails…" at bounding box center [480, 207] width 718 height 414
click at [234, 276] on div "Workflows Create with AI Create Workflow Workflows ( 5 ) Workflows ( 5 ) Emails…" at bounding box center [480, 207] width 718 height 414
click at [390, 236] on div "Workflows Create with AI Create Workflow Workflows ( 5 ) Workflows ( 5 ) Emails…" at bounding box center [480, 207] width 718 height 414
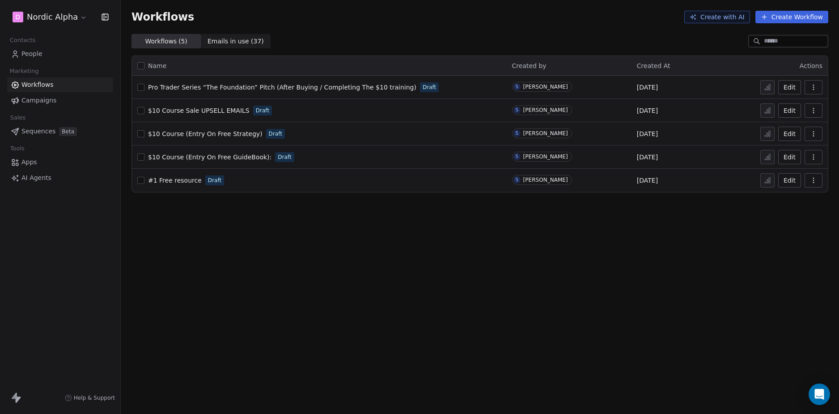
click at [363, 219] on div "Workflows Create with AI Create Workflow Workflows ( 5 ) Workflows ( 5 ) Emails…" at bounding box center [480, 207] width 718 height 414
click at [812, 87] on icon "button" at bounding box center [813, 87] width 7 height 7
click at [787, 126] on span "Duplicate" at bounding box center [791, 123] width 30 height 9
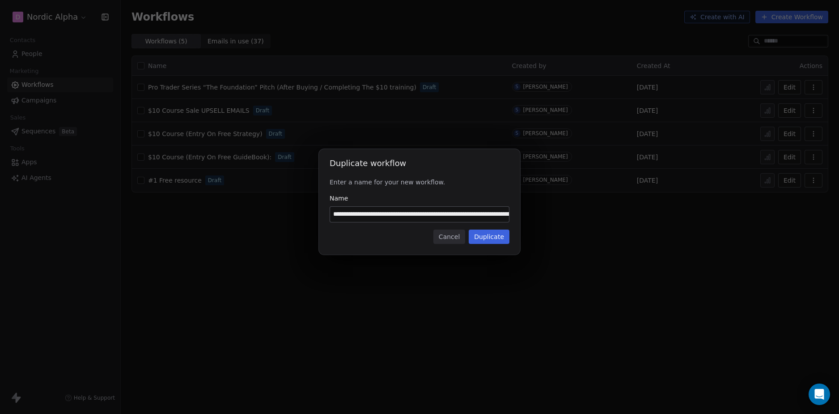
click at [399, 209] on input "**********" at bounding box center [419, 214] width 179 height 15
paste input
type input "**********"
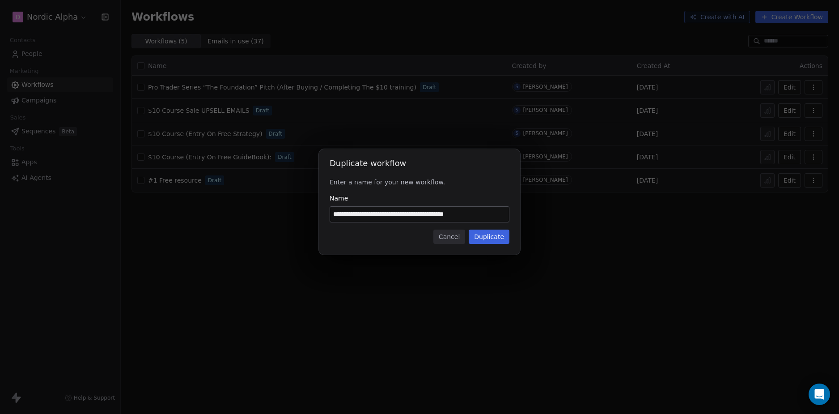
click at [490, 237] on button "Duplicate" at bounding box center [489, 236] width 41 height 14
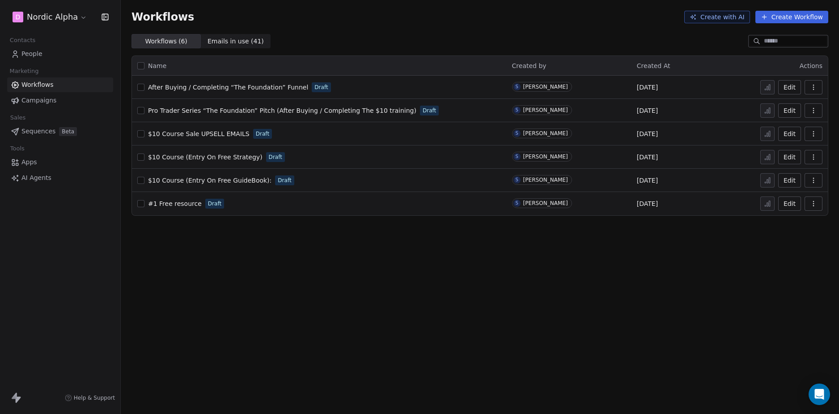
click at [236, 247] on div "Workflows Create with AI Create Workflow Workflows ( 6 ) Workflows ( 6 ) Emails…" at bounding box center [480, 207] width 718 height 414
click at [816, 86] on icon "button" at bounding box center [813, 87] width 7 height 7
click at [789, 125] on span "Duplicate" at bounding box center [791, 123] width 30 height 9
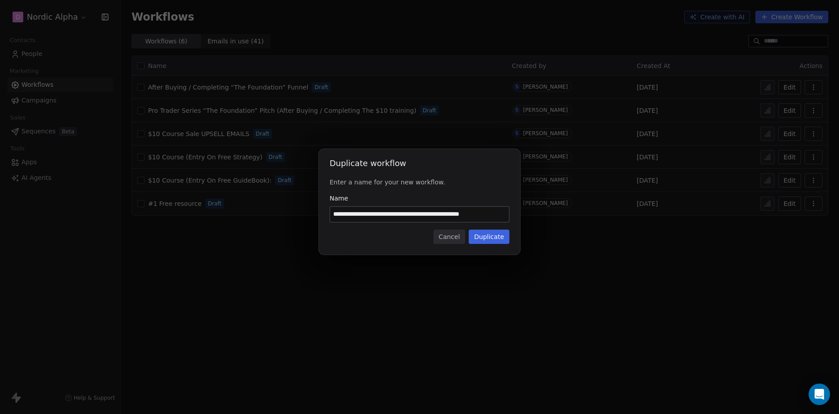
click at [408, 211] on input "**********" at bounding box center [419, 214] width 179 height 15
paste input
type input "**********"
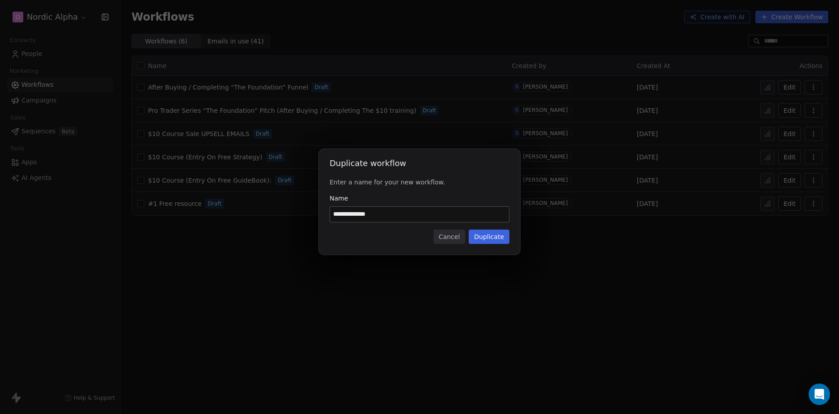
click at [507, 237] on button "Duplicate" at bounding box center [489, 236] width 41 height 14
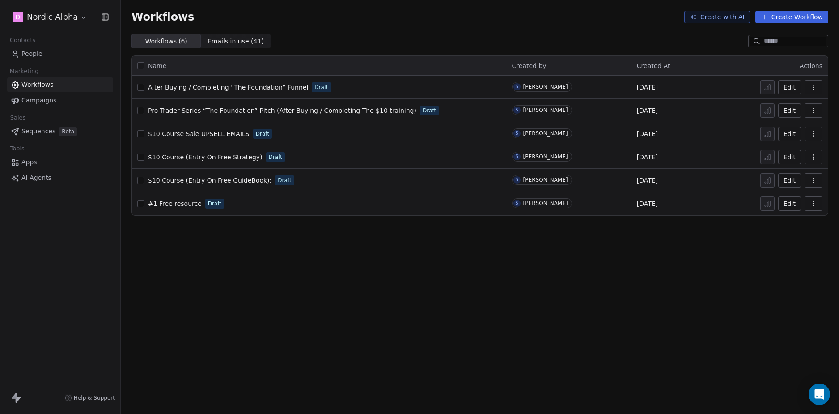
click at [299, 270] on div "Workflows Create with AI Create Workflow Workflows ( 6 ) Workflows ( 6 ) Emails…" at bounding box center [480, 207] width 718 height 414
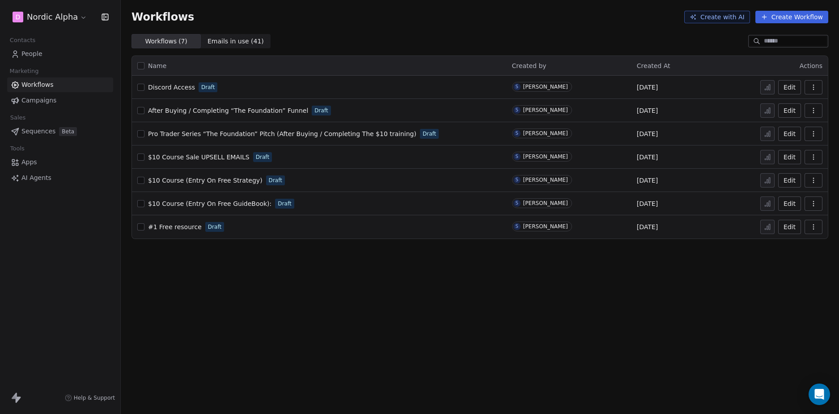
click at [339, 38] on div "Workflows ( 7 ) Workflows ( 7 ) Emails in use ( 41 ) Emails in use ( 41 )" at bounding box center [480, 41] width 718 height 14
click at [280, 268] on div "Workflows Create with AI Create Workflow Workflows ( 7 ) Workflows ( 7 ) Emails…" at bounding box center [480, 207] width 718 height 414
click at [386, 264] on div "Workflows Create with AI Create Workflow Workflows ( 7 ) Workflows ( 7 ) Emails…" at bounding box center [480, 207] width 718 height 414
click at [816, 87] on icon "button" at bounding box center [813, 87] width 7 height 7
click at [781, 125] on span "Duplicate" at bounding box center [791, 123] width 30 height 9
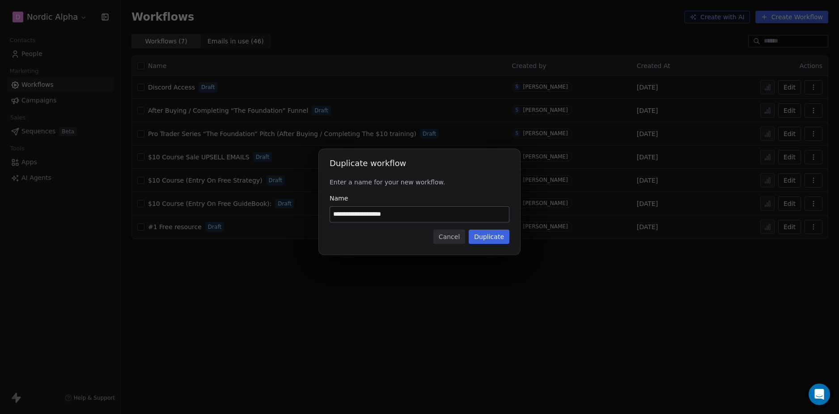
drag, startPoint x: 398, startPoint y: 215, endPoint x: 228, endPoint y: 215, distance: 170.4
click at [228, 215] on div "**********" at bounding box center [419, 207] width 839 height 144
paste input "**********"
type input "**********"
click at [399, 239] on div "Cancel Duplicate" at bounding box center [420, 236] width 180 height 14
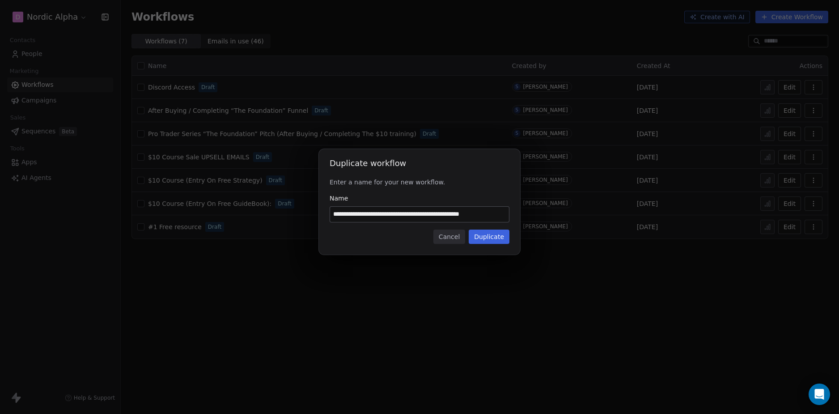
click at [497, 238] on button "Duplicate" at bounding box center [489, 236] width 41 height 14
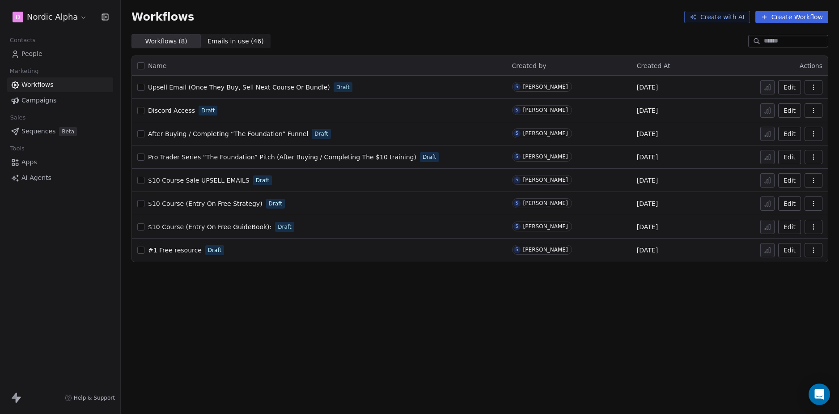
click at [319, 289] on div "Workflows Create with AI Create Workflow Workflows ( 8 ) Workflows ( 8 ) Emails…" at bounding box center [480, 207] width 718 height 414
click at [268, 87] on span "Upsell Email (Once They Buy, Sell Next Course Or Bundle)" at bounding box center [239, 87] width 182 height 7
click at [194, 285] on div "Workflows Create with AI Create Workflow Workflows ( 8 ) Workflows ( 8 ) Emails…" at bounding box center [480, 207] width 718 height 414
click at [201, 314] on div "Workflows Create with AI Create Workflow Workflows ( 8 ) Workflows ( 8 ) Emails…" at bounding box center [480, 207] width 718 height 414
click at [482, 281] on div "Workflows Create with AI Create Workflow Workflows ( 8 ) Workflows ( 8 ) Emails…" at bounding box center [480, 207] width 718 height 414
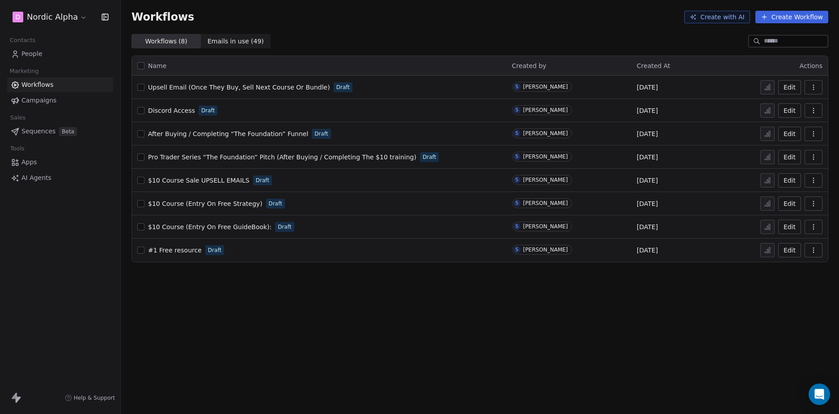
click at [816, 89] on icon "button" at bounding box center [813, 87] width 7 height 7
click at [786, 122] on span "Duplicate" at bounding box center [791, 123] width 30 height 9
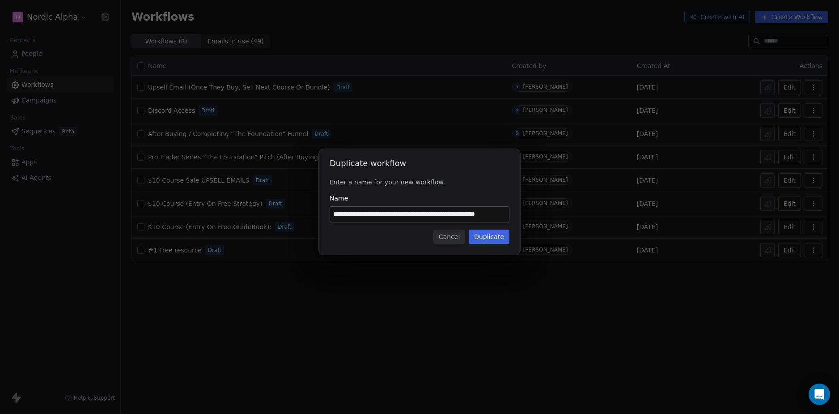
click at [390, 214] on input "**********" at bounding box center [419, 214] width 179 height 15
click at [391, 214] on input "**********" at bounding box center [419, 214] width 179 height 15
paste input "**********"
type input "**********"
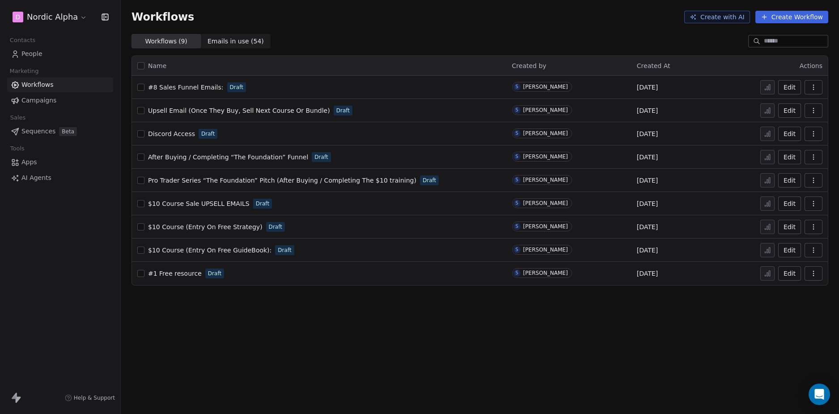
drag, startPoint x: 408, startPoint y: 27, endPoint x: 415, endPoint y: 33, distance: 8.9
click at [408, 27] on div "Workflows Create with AI Create Workflow" at bounding box center [480, 17] width 718 height 34
click at [815, 88] on icon "button" at bounding box center [813, 87] width 7 height 7
click at [785, 136] on span "Rename" at bounding box center [788, 137] width 25 height 9
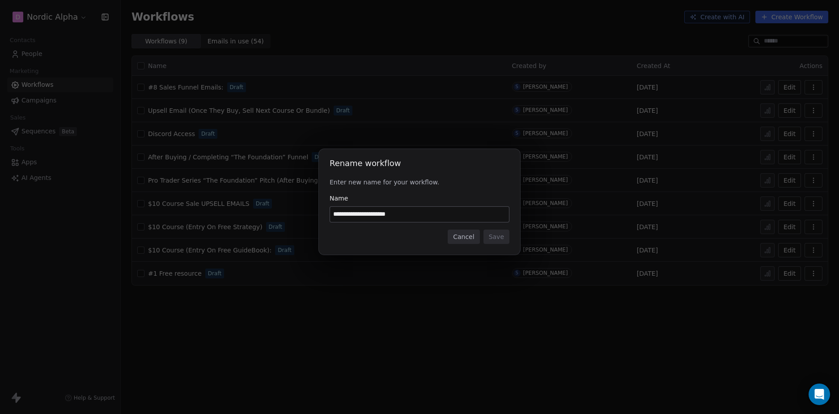
drag, startPoint x: 425, startPoint y: 209, endPoint x: 299, endPoint y: 217, distance: 125.9
click at [284, 212] on div "**********" at bounding box center [419, 207] width 839 height 144
type input "**********"
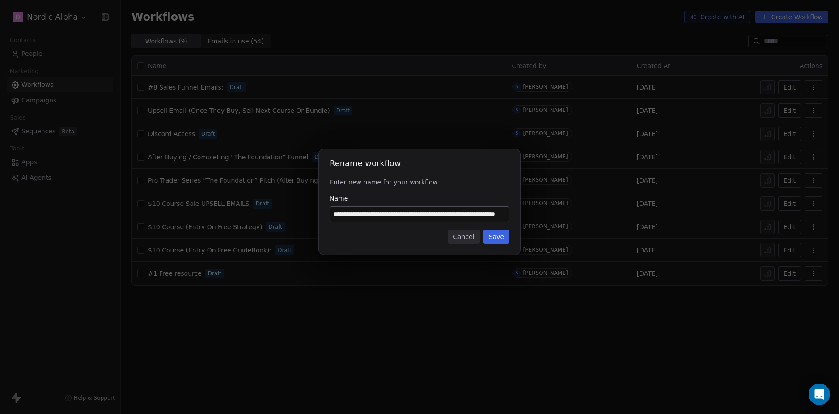
click at [404, 233] on div "Cancel Save" at bounding box center [420, 236] width 180 height 14
click at [505, 239] on button "Save" at bounding box center [497, 236] width 26 height 14
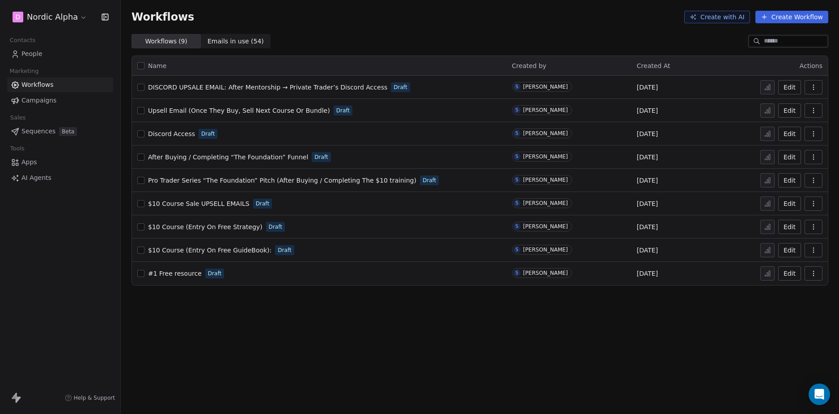
click at [333, 306] on div "Workflows Create with AI Create Workflow Workflows ( 9 ) Workflows ( 9 ) Emails…" at bounding box center [480, 207] width 718 height 414
click at [244, 89] on span "DISCORD UPSALE EMAIL: After Mentorship → Private Trader’s Discord Access" at bounding box center [267, 87] width 239 height 7
click at [231, 326] on div "Workflows Create with AI Create Workflow Workflows ( 9 ) Workflows ( 9 ) Emails…" at bounding box center [480, 207] width 718 height 414
click at [258, 274] on div "#1 Free resource Draft" at bounding box center [319, 273] width 364 height 13
click at [816, 274] on icon "button" at bounding box center [813, 273] width 7 height 7
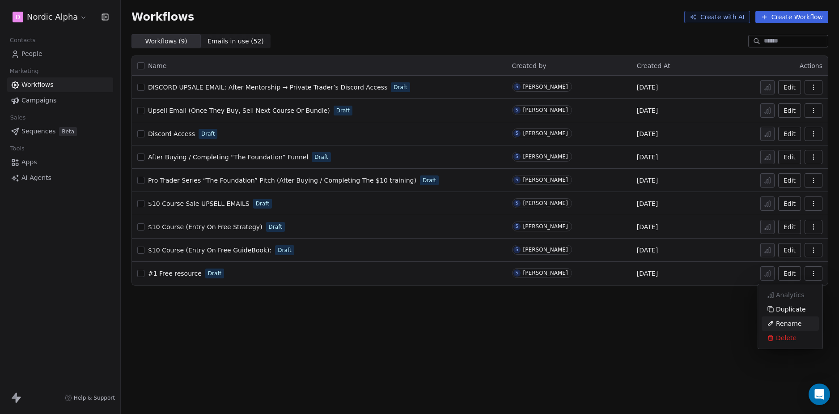
click at [786, 322] on span "Rename" at bounding box center [788, 323] width 25 height 9
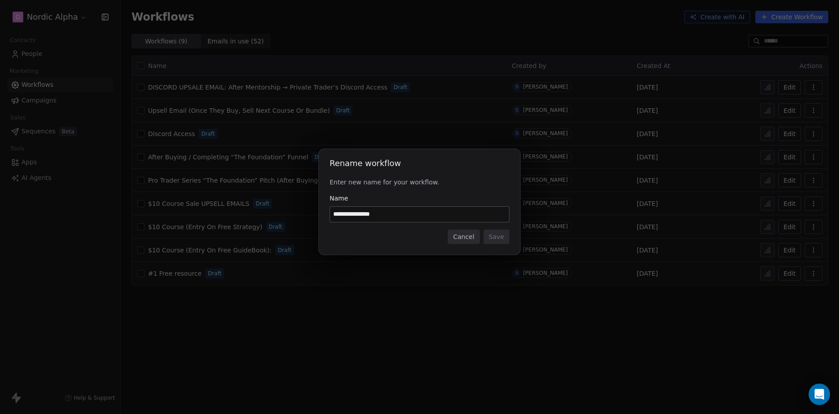
drag, startPoint x: 342, startPoint y: 215, endPoint x: 439, endPoint y: 218, distance: 97.1
click at [434, 217] on input "**********" at bounding box center [419, 214] width 179 height 15
paste input "**********"
type input "**********"
click at [392, 238] on div "Cancel Save" at bounding box center [420, 236] width 180 height 14
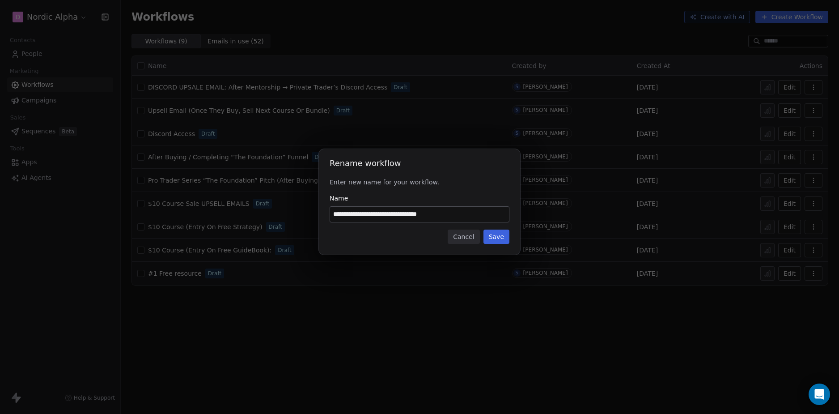
click at [501, 236] on button "Save" at bounding box center [497, 236] width 26 height 14
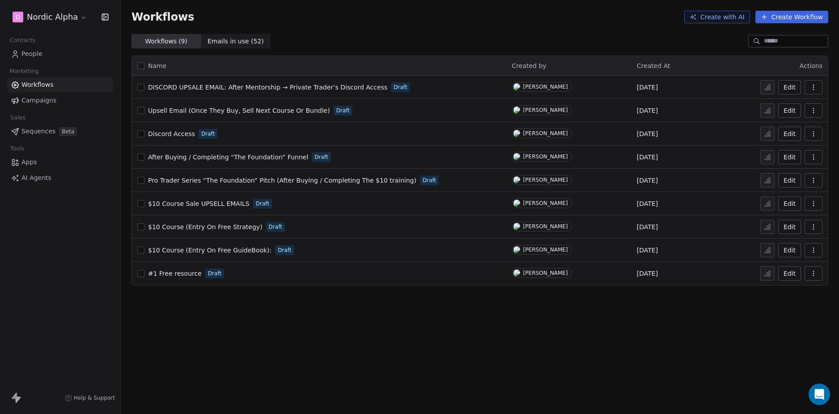
click at [281, 328] on div "Workflows Create with AI Create Workflow Workflows ( 9 ) Workflows ( 9 ) Emails…" at bounding box center [480, 207] width 718 height 414
drag, startPoint x: 301, startPoint y: 324, endPoint x: 510, endPoint y: 233, distance: 228.0
click at [302, 324] on div "Workflows Create with AI Create Workflow Workflows ( 9 ) Workflows ( 9 ) Emails…" at bounding box center [480, 207] width 718 height 414
click at [466, 322] on div "Workflows Create with AI Create Workflow Workflows ( 9 ) Workflows ( 9 ) Emails…" at bounding box center [480, 207] width 718 height 414
click at [489, 16] on div "Workflows Create with AI Create Workflow" at bounding box center [480, 17] width 697 height 13
